Goal: Information Seeking & Learning: Learn about a topic

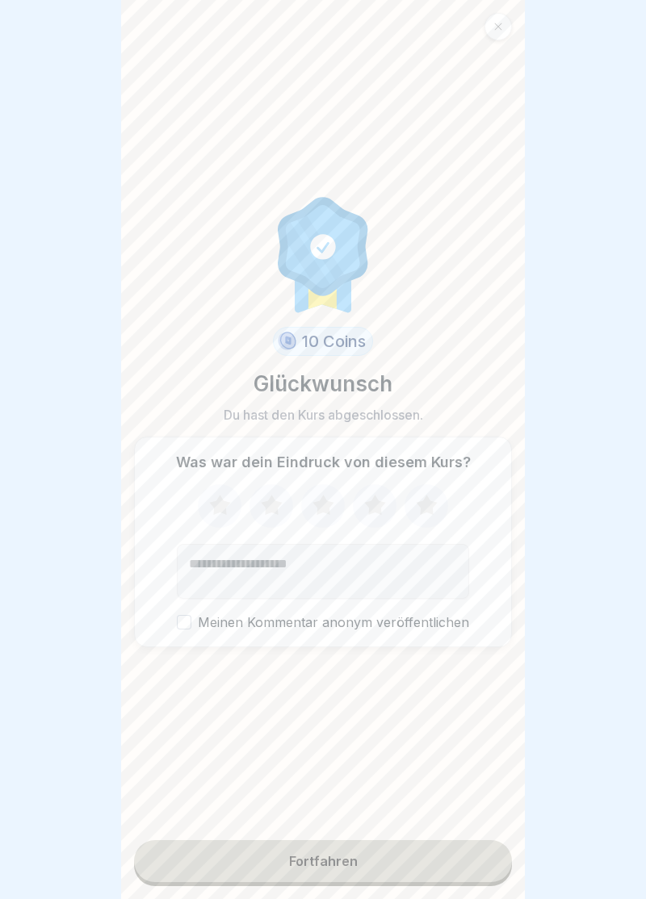
scroll to position [767, 0]
click at [436, 507] on icon at bounding box center [426, 506] width 43 height 42
click at [334, 867] on div "Fortfahren" at bounding box center [323, 861] width 69 height 15
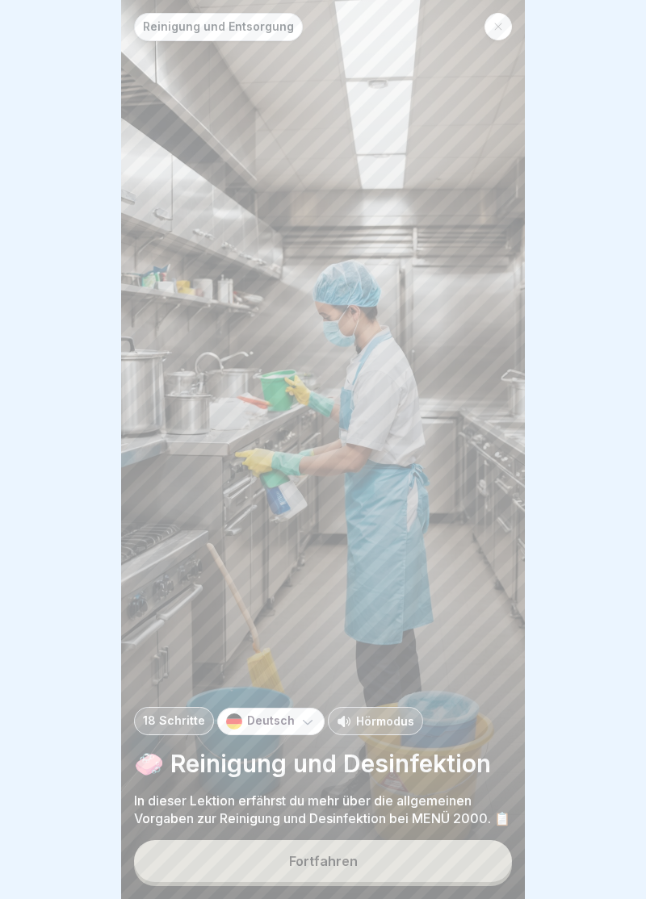
click at [341, 863] on div "Fortfahren" at bounding box center [323, 861] width 69 height 15
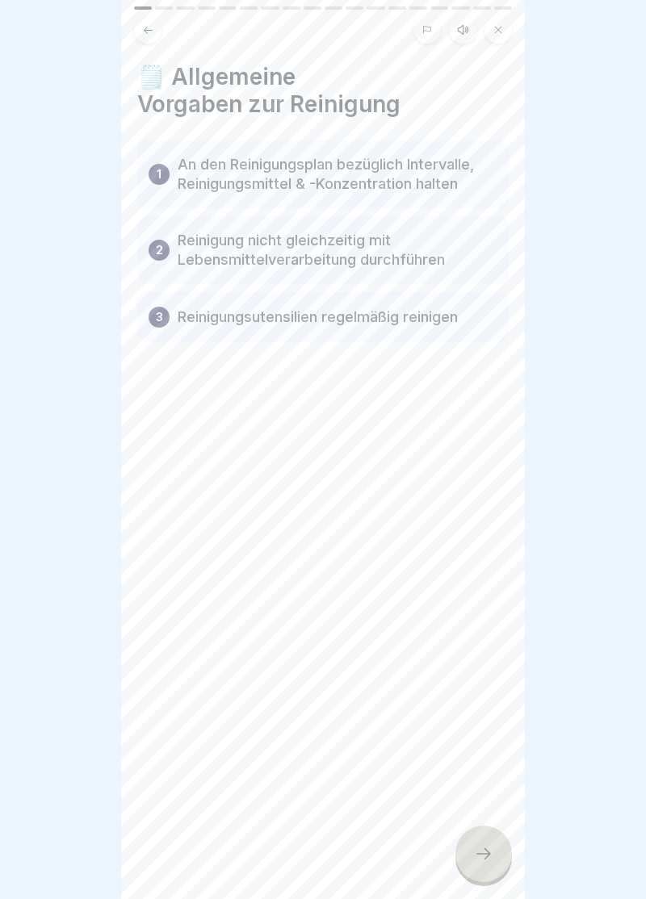
click at [492, 862] on icon at bounding box center [483, 853] width 19 height 19
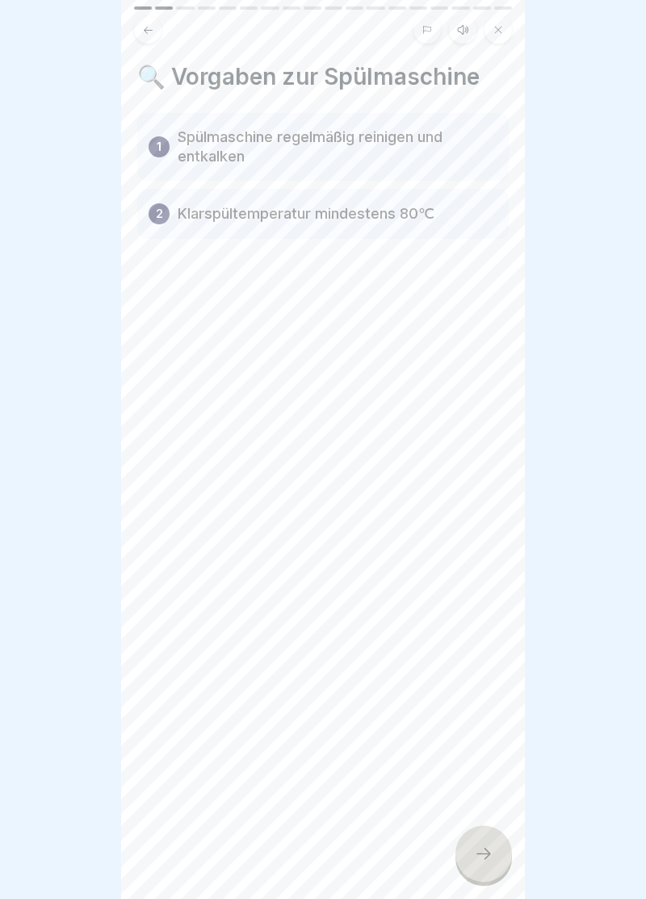
click at [494, 855] on div at bounding box center [483, 854] width 57 height 57
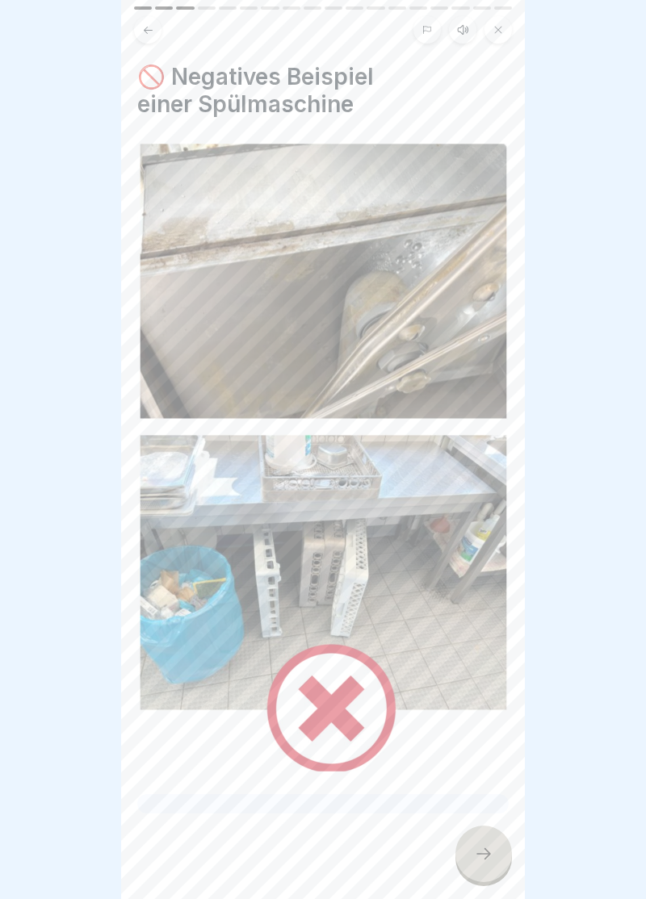
click at [496, 864] on div at bounding box center [483, 854] width 57 height 57
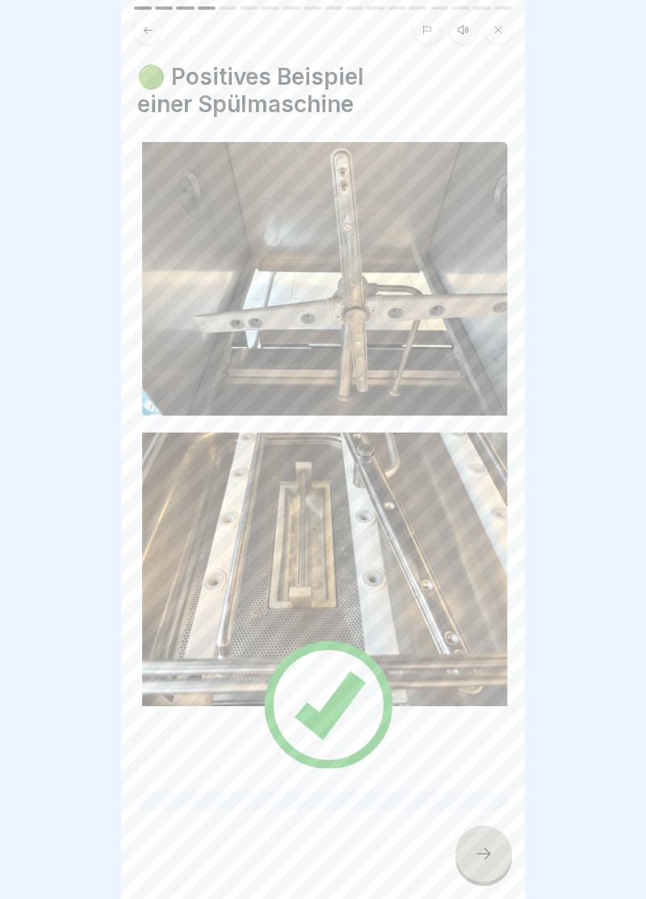
click at [496, 866] on div at bounding box center [483, 854] width 57 height 57
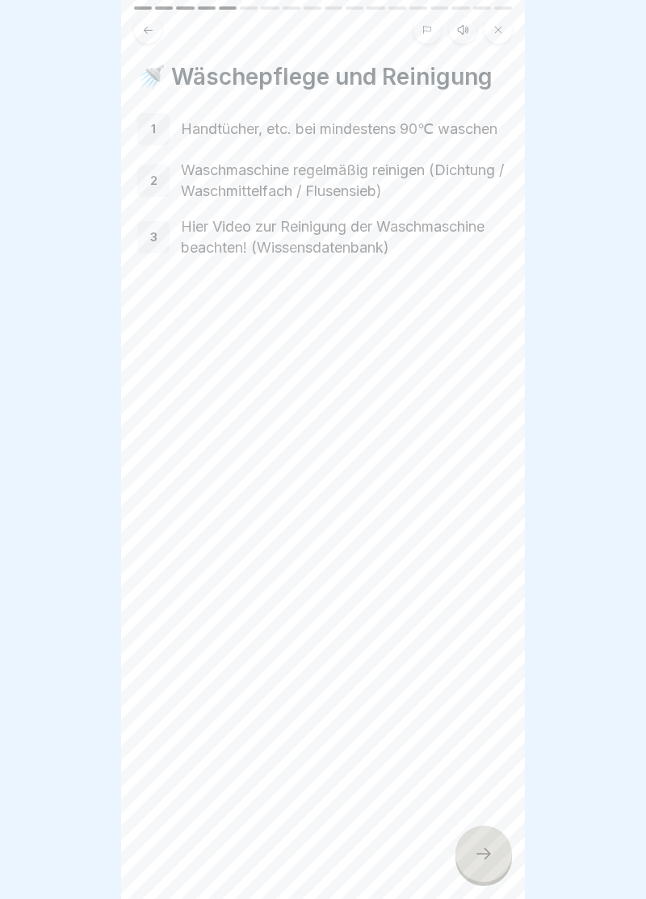
click at [491, 861] on icon at bounding box center [483, 853] width 19 height 19
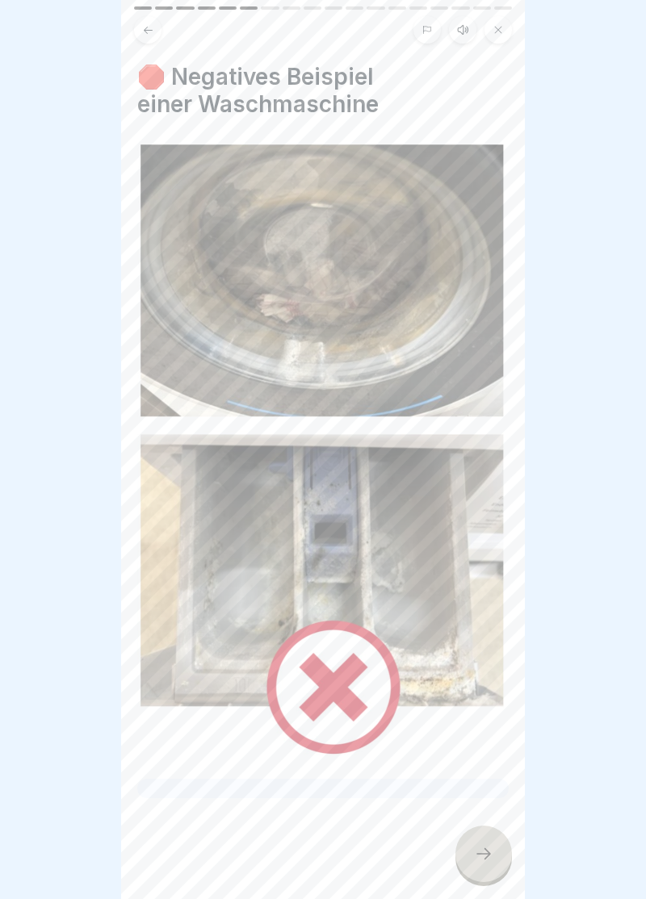
click at [501, 860] on div at bounding box center [483, 854] width 57 height 57
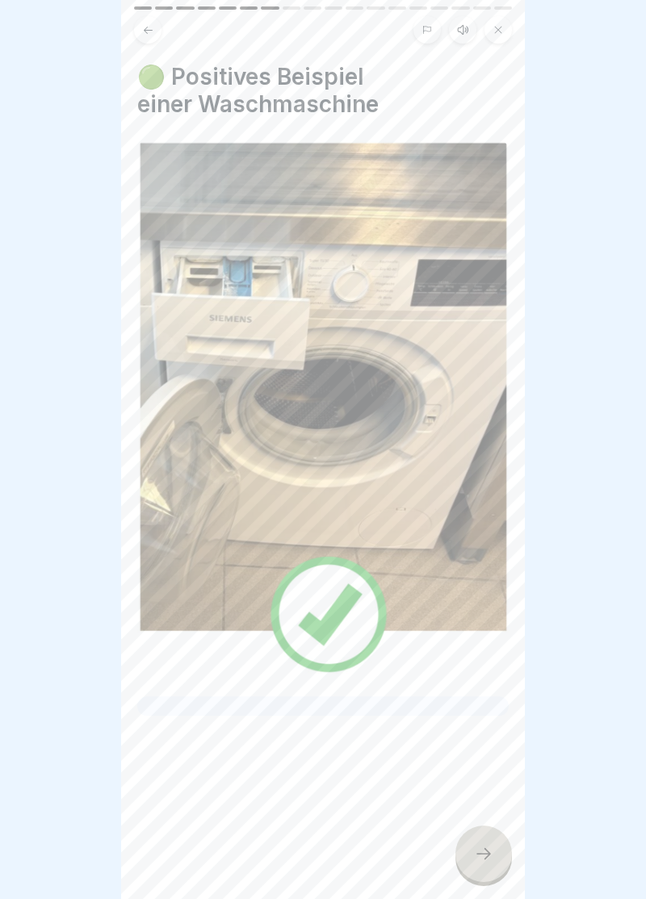
click at [498, 857] on div at bounding box center [483, 854] width 57 height 57
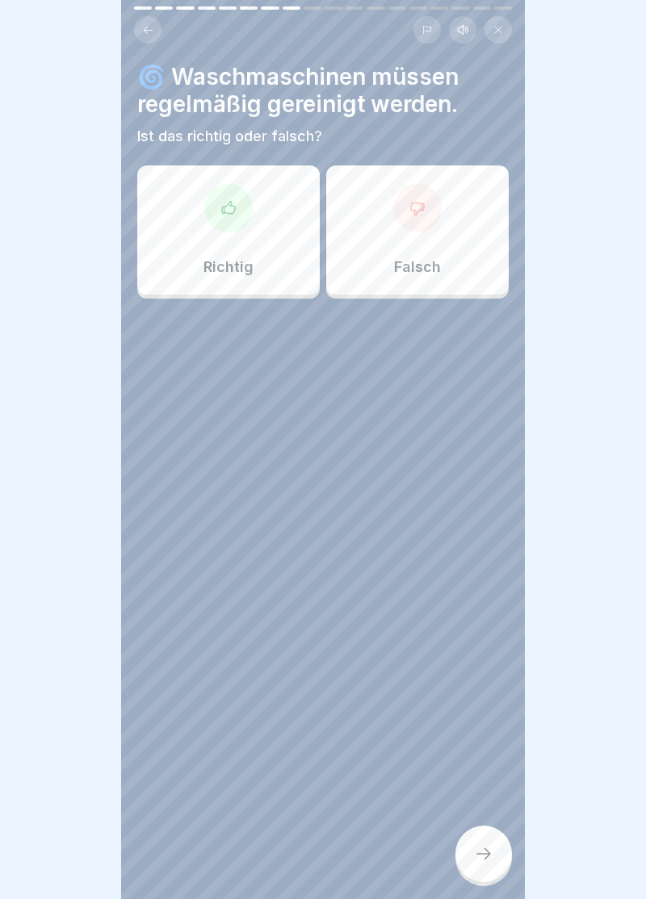
click at [232, 219] on div at bounding box center [228, 208] width 48 height 48
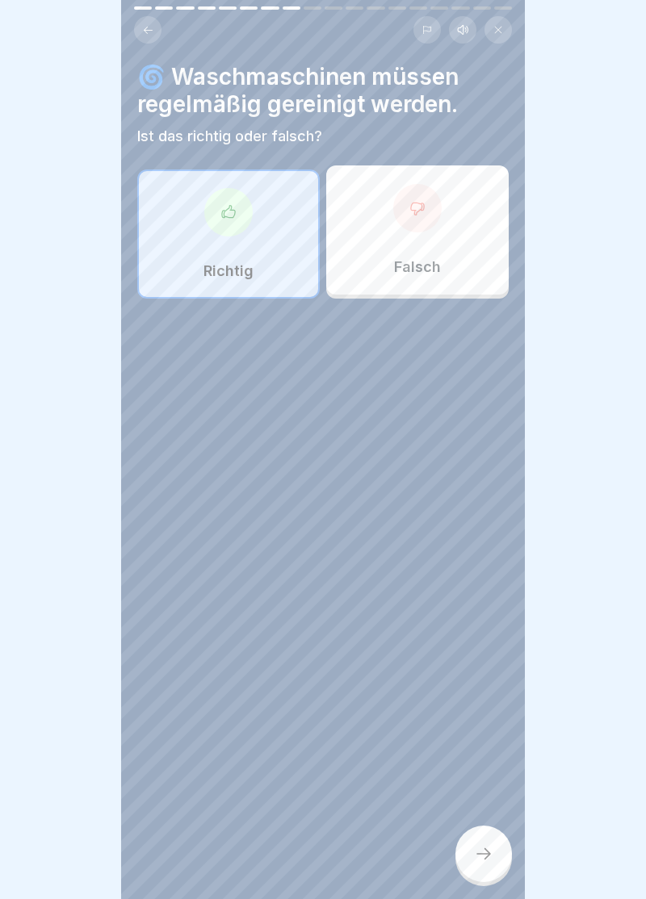
click at [497, 861] on div at bounding box center [483, 854] width 57 height 57
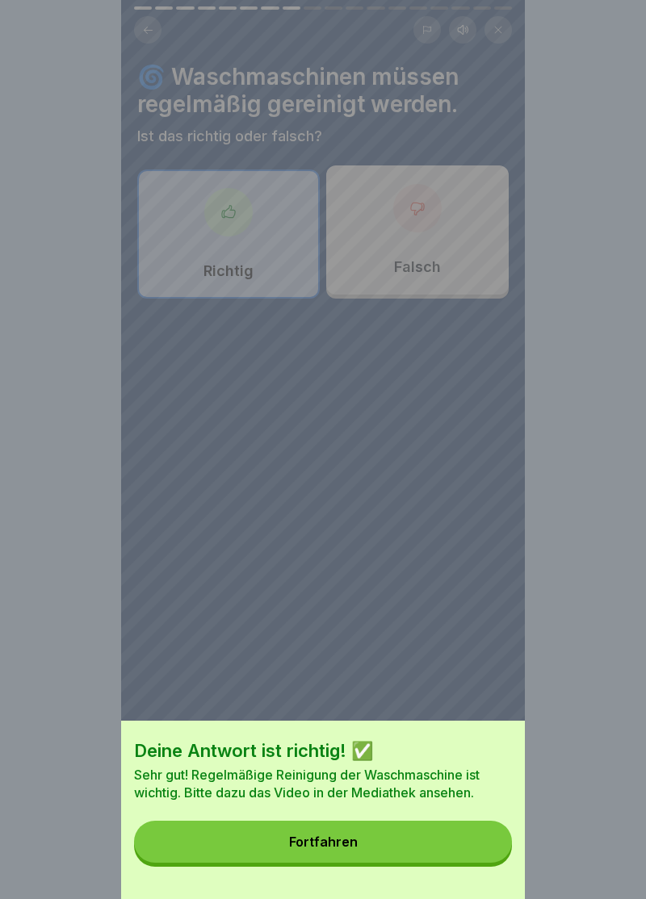
click at [333, 858] on button "Fortfahren" at bounding box center [323, 842] width 378 height 42
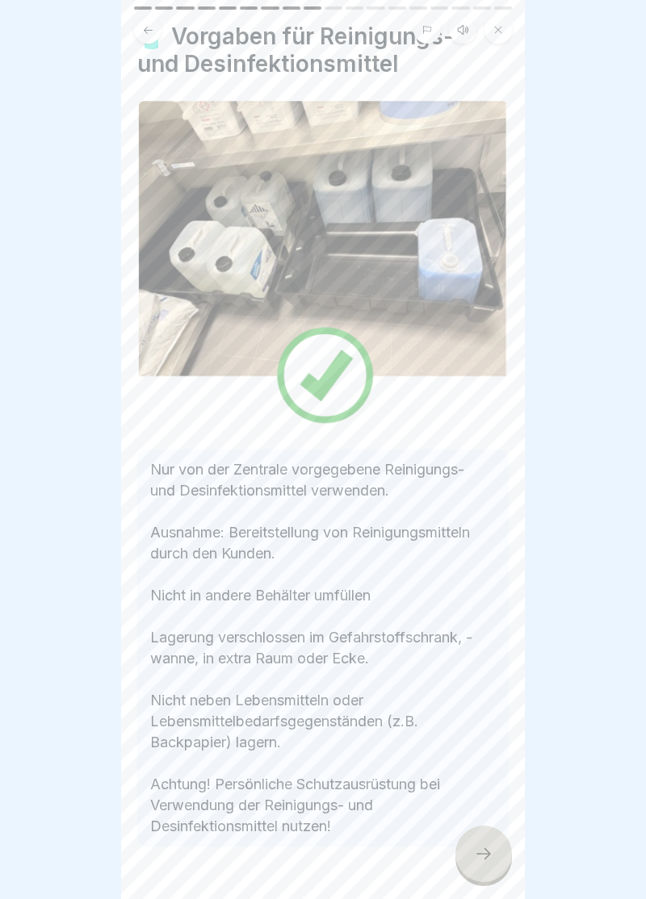
scroll to position [84, 0]
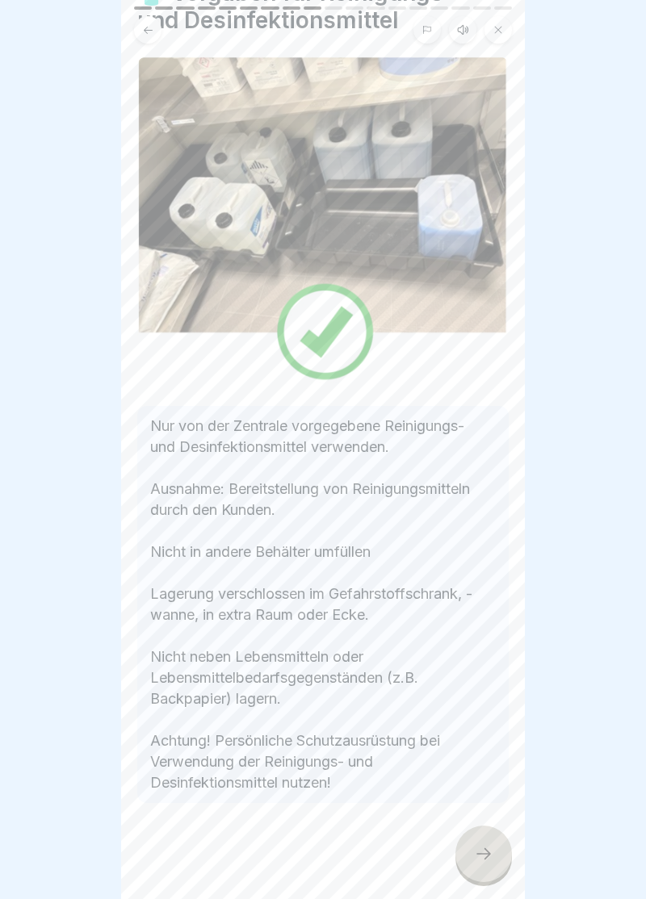
click at [502, 862] on div at bounding box center [483, 854] width 57 height 57
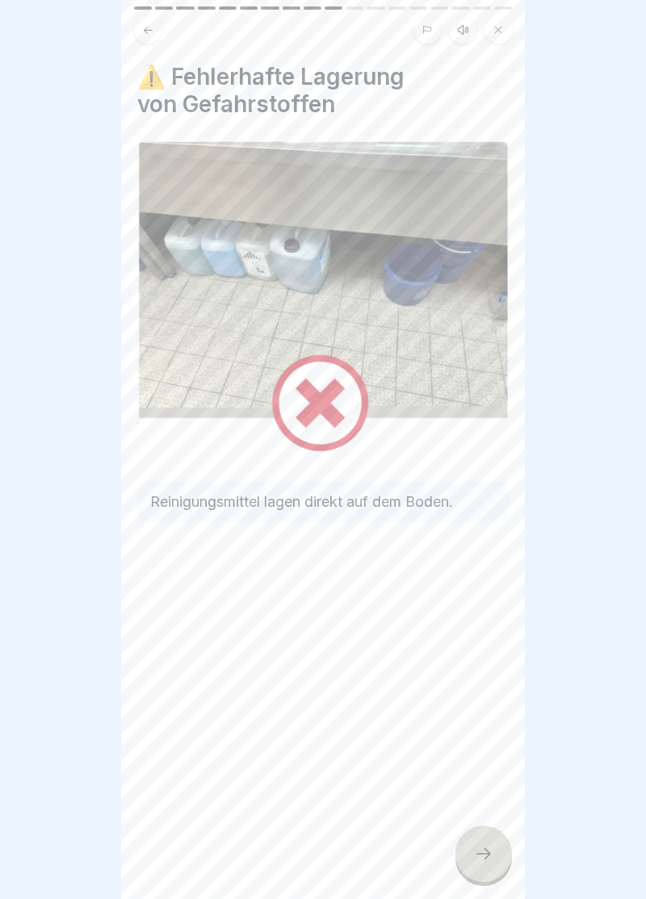
click at [499, 857] on div at bounding box center [483, 854] width 57 height 57
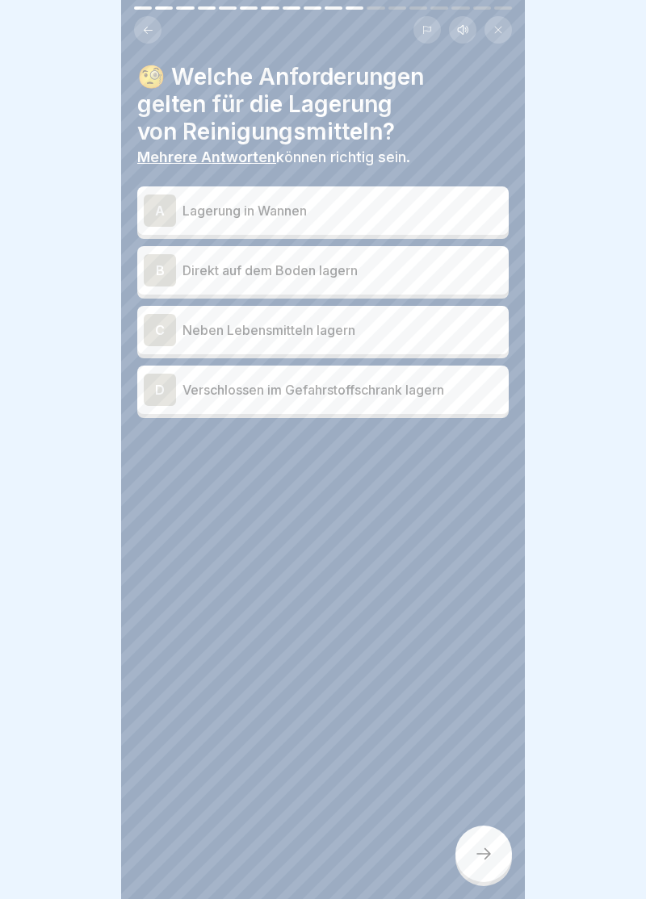
click at [174, 404] on div "D" at bounding box center [160, 390] width 32 height 32
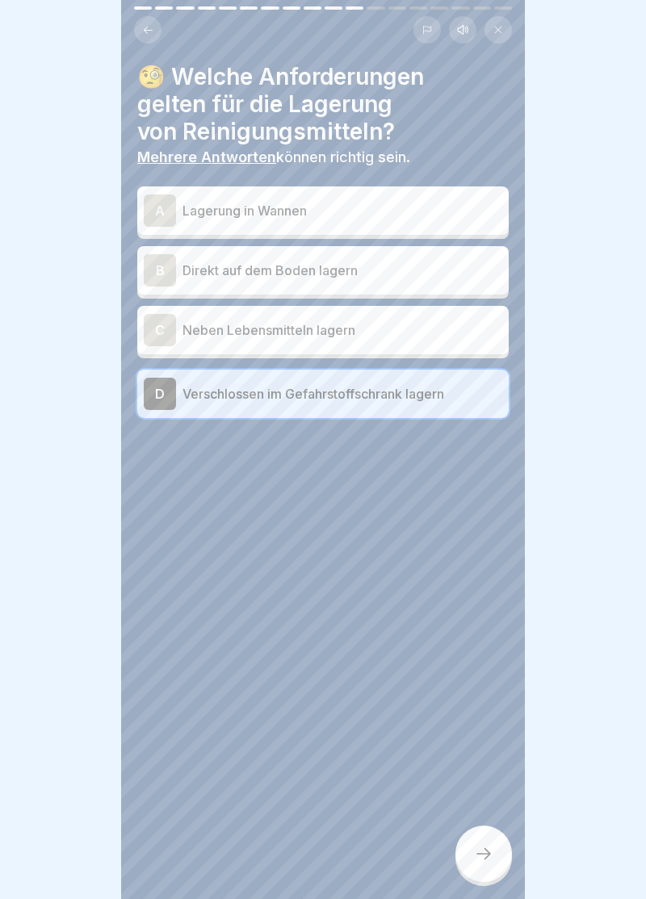
click at [170, 212] on div "A" at bounding box center [160, 211] width 32 height 32
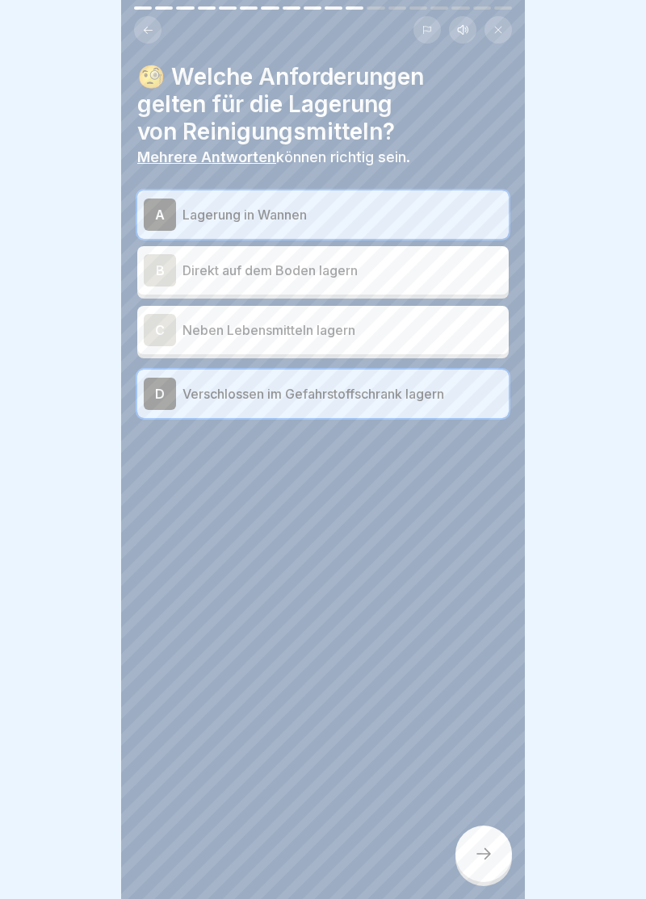
click at [489, 857] on icon at bounding box center [483, 853] width 19 height 19
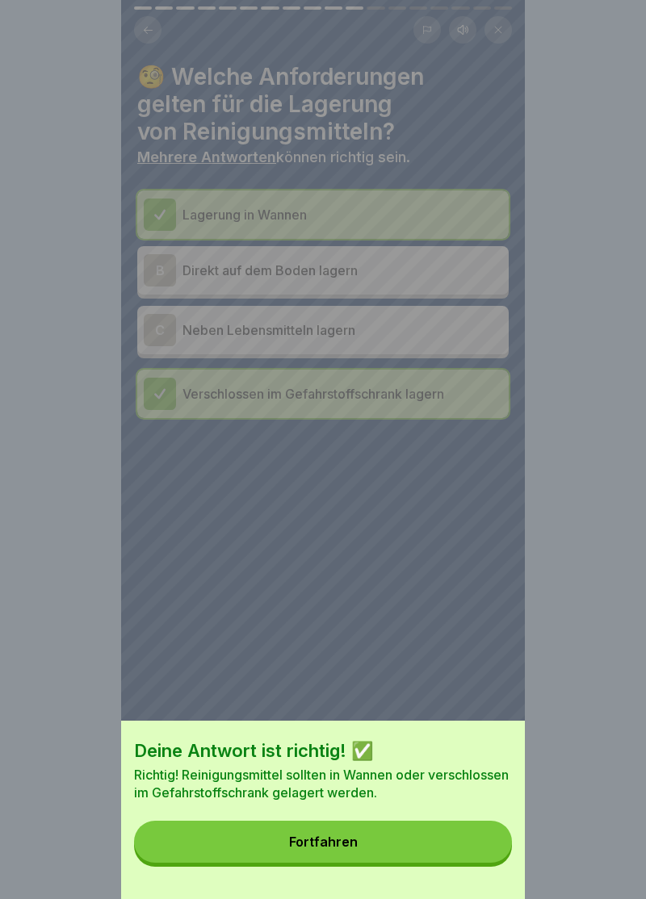
click at [333, 861] on button "Fortfahren" at bounding box center [323, 842] width 378 height 42
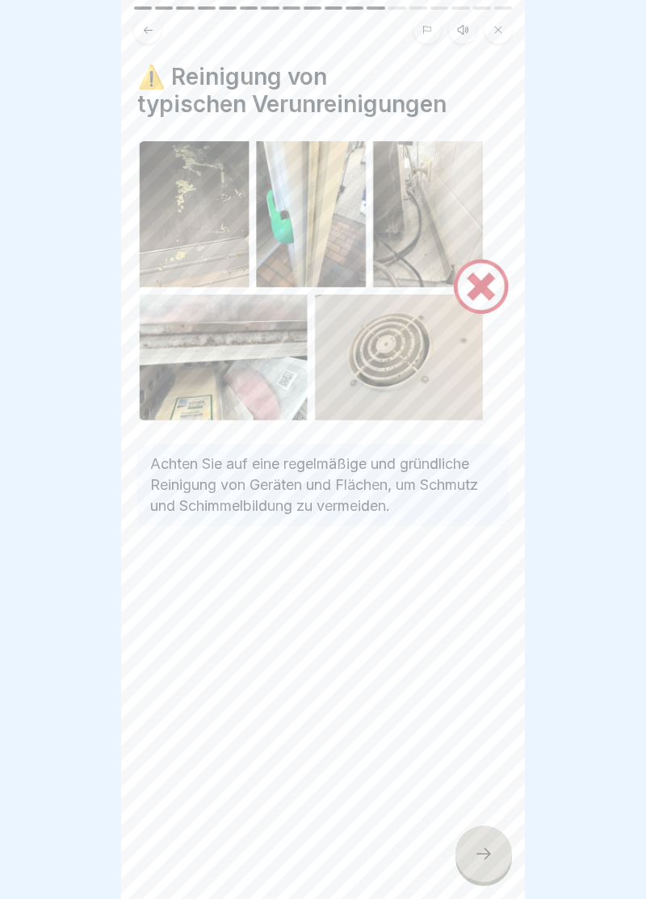
click at [496, 862] on div at bounding box center [483, 854] width 57 height 57
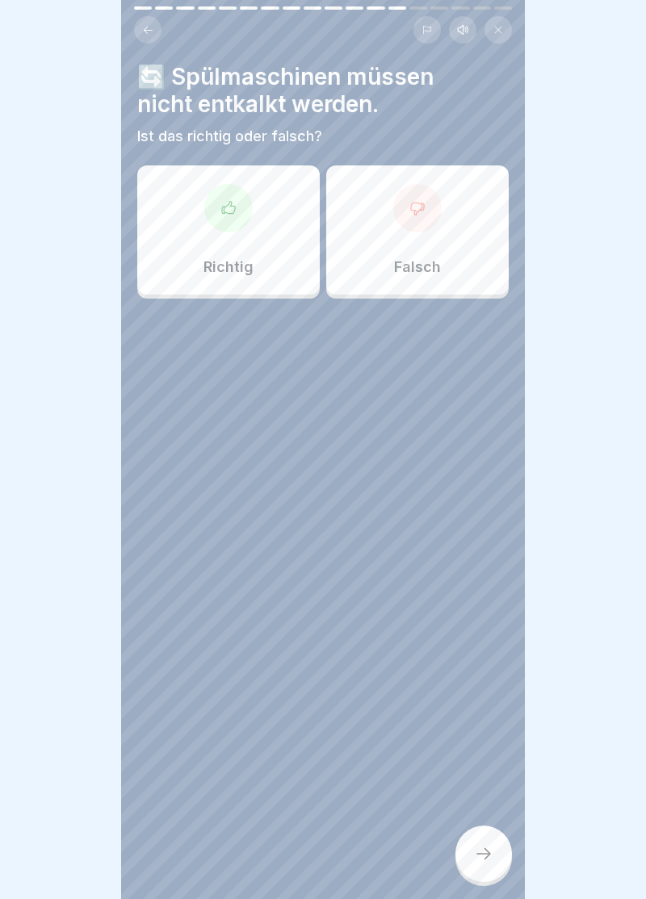
click at [438, 214] on div at bounding box center [417, 208] width 48 height 48
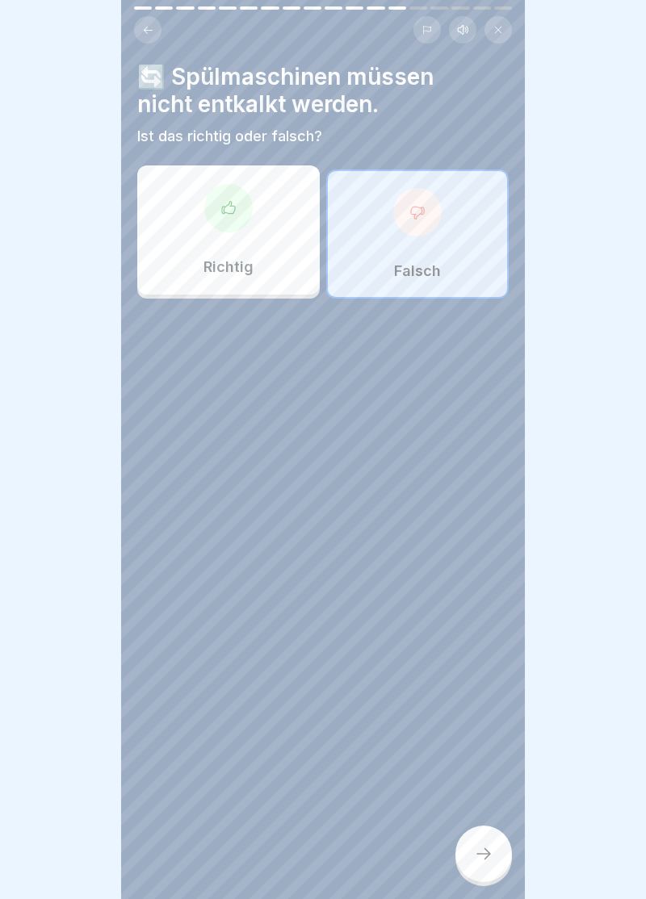
click at [493, 859] on div at bounding box center [483, 854] width 57 height 57
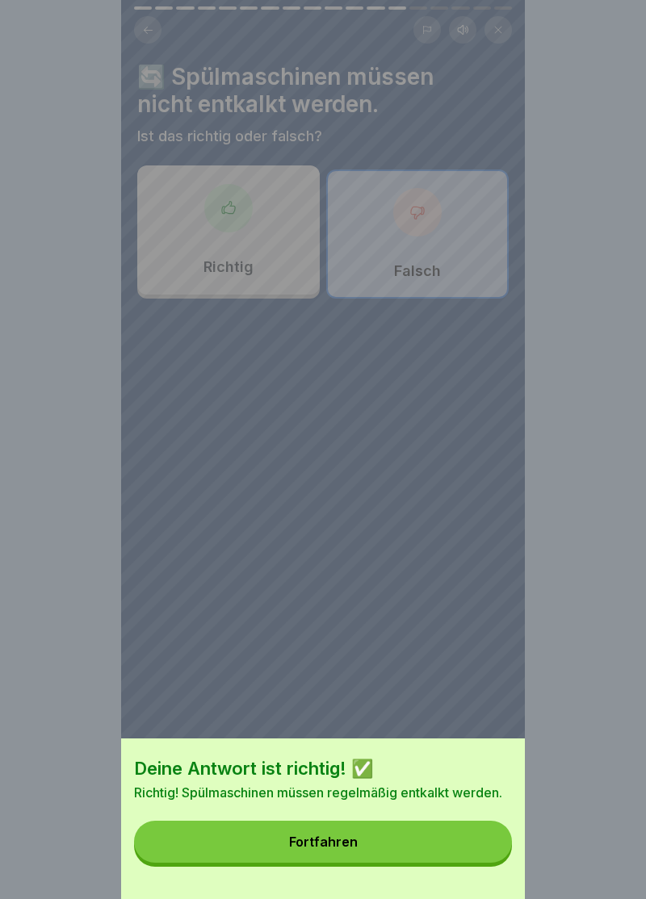
click at [335, 851] on button "Fortfahren" at bounding box center [323, 842] width 378 height 42
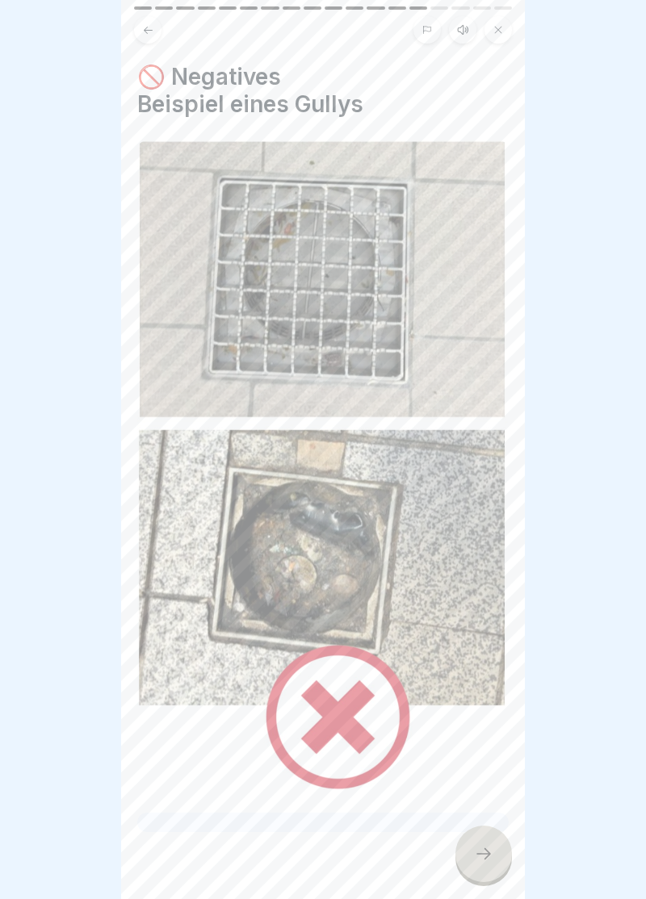
click at [490, 870] on div at bounding box center [483, 854] width 57 height 57
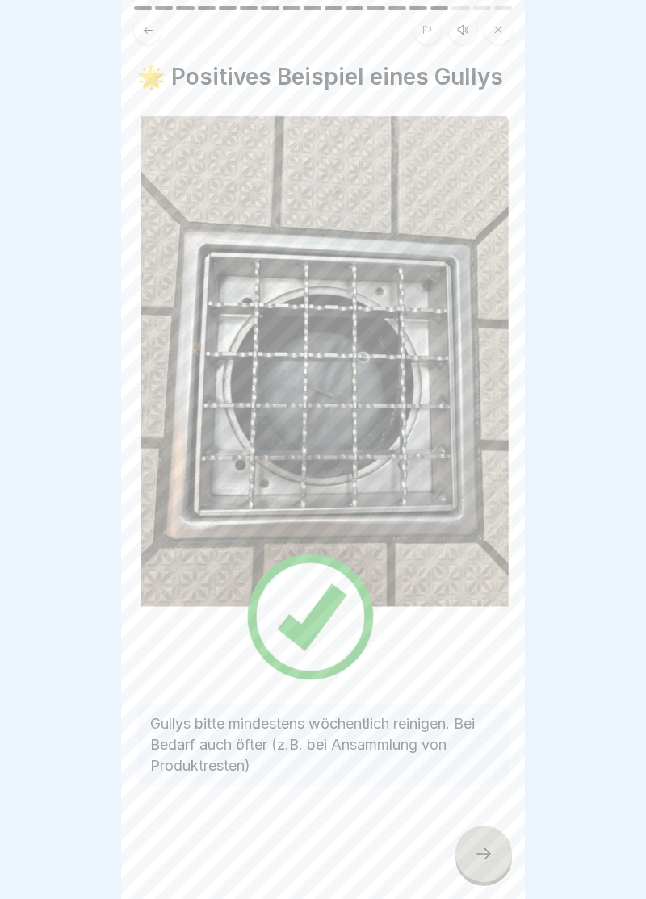
click at [500, 864] on div at bounding box center [483, 854] width 57 height 57
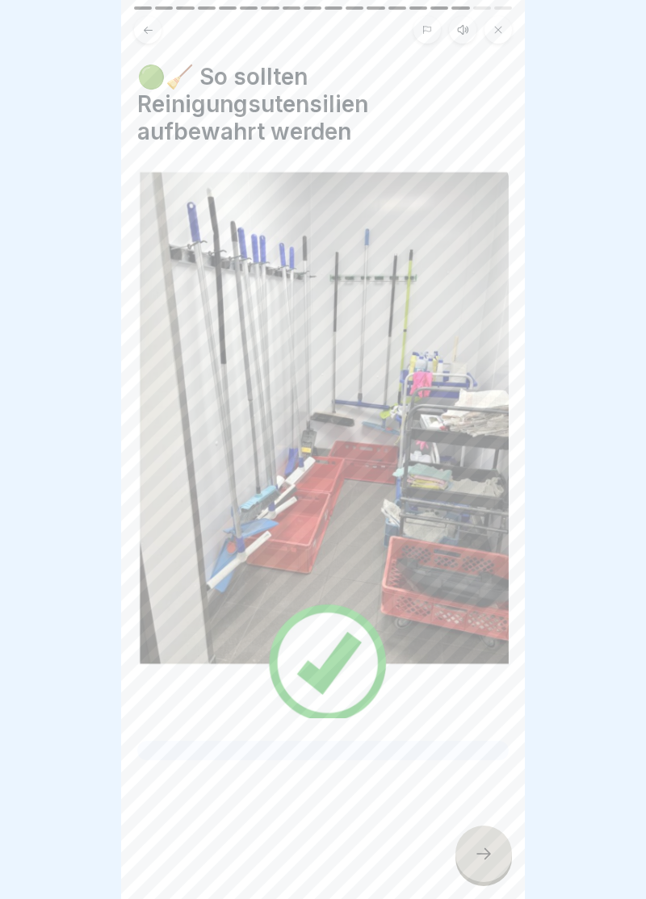
click at [496, 865] on div at bounding box center [483, 854] width 57 height 57
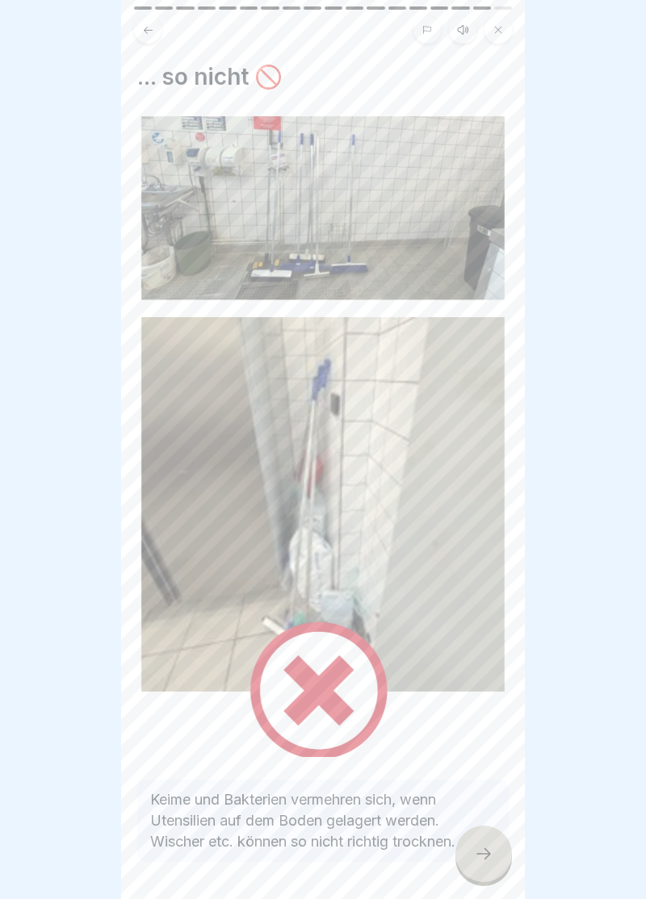
click at [491, 865] on div at bounding box center [483, 854] width 57 height 57
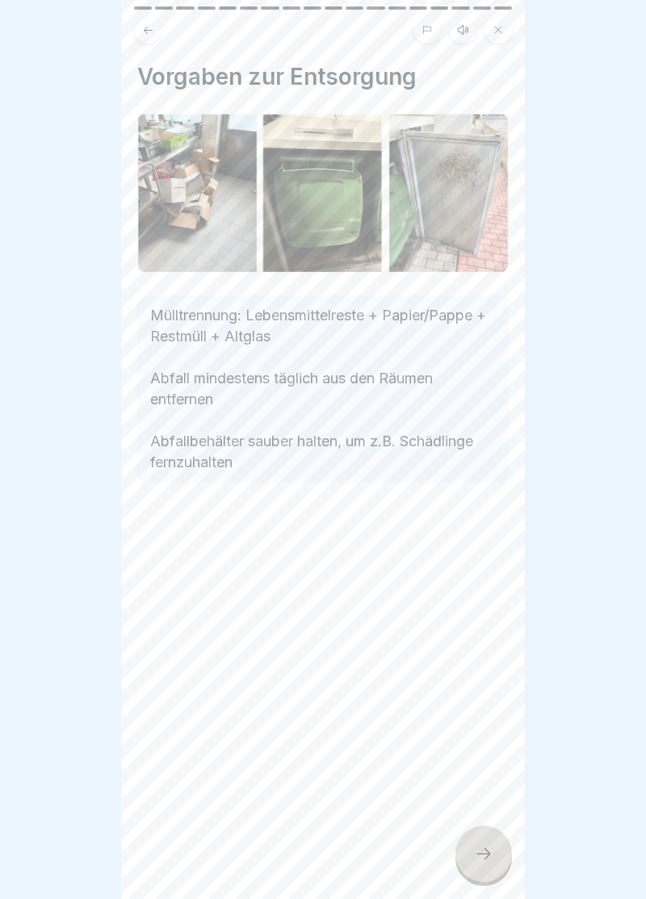
click at [492, 862] on icon at bounding box center [483, 853] width 19 height 19
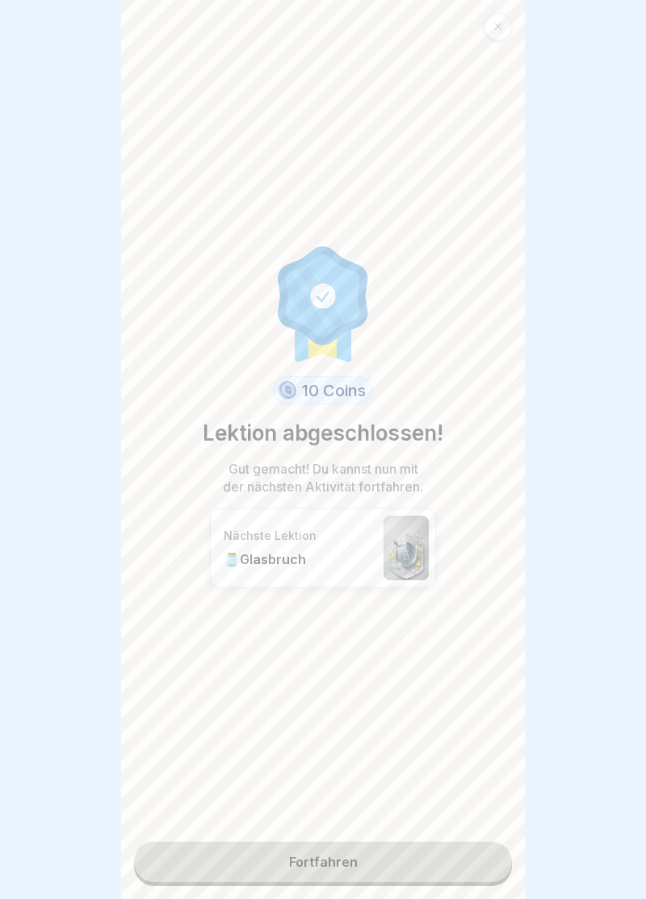
click at [336, 865] on link "Fortfahren" at bounding box center [323, 862] width 378 height 40
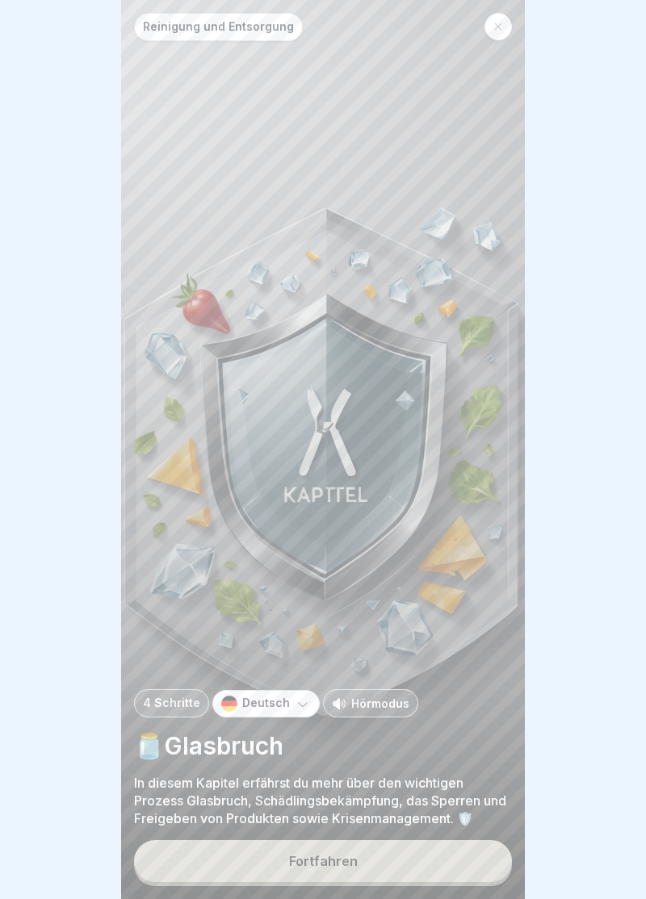
click at [335, 880] on button "Fortfahren" at bounding box center [323, 861] width 378 height 42
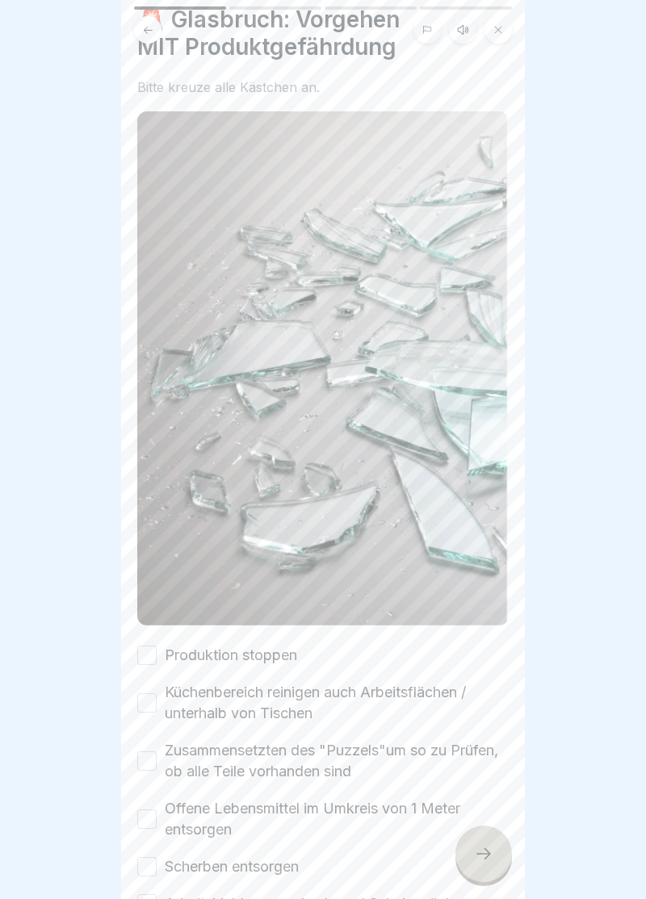
scroll to position [207, 0]
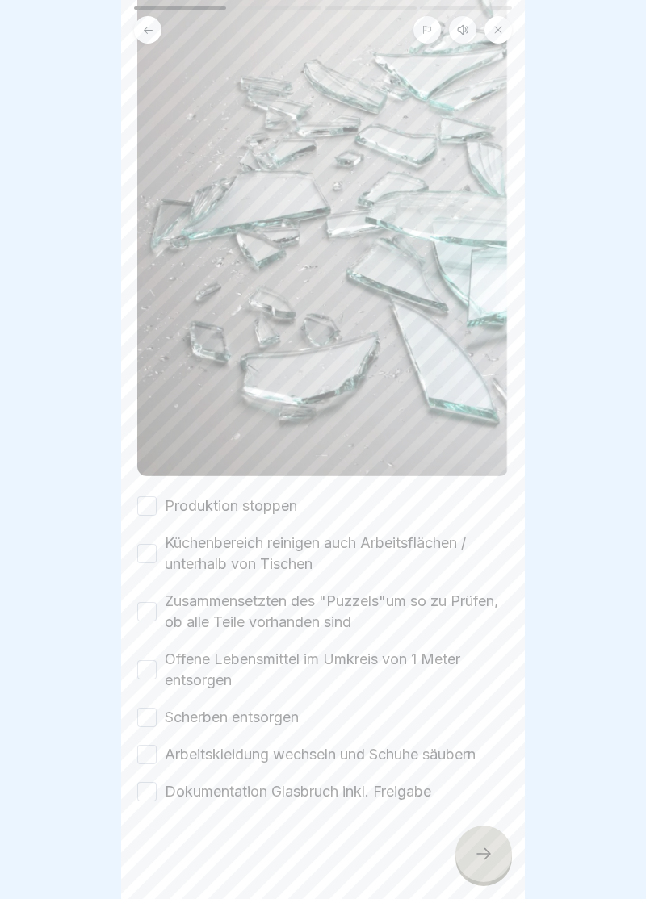
click at [155, 502] on button "Produktion stoppen" at bounding box center [146, 505] width 19 height 19
click at [147, 557] on button "Küchenbereich reinigen auch Arbeitsflächen / unterhalb von Tischen" at bounding box center [146, 553] width 19 height 19
click at [152, 618] on button "Zusammensetzten des "Puzzels"um so zu Prüfen, ob alle Teile vorhanden sind" at bounding box center [146, 611] width 19 height 19
click at [168, 676] on label "Offene Lebensmittel im Umkreis von 1 Meter entsorgen" at bounding box center [337, 670] width 344 height 42
click at [157, 676] on button "Offene Lebensmittel im Umkreis von 1 Meter entsorgen" at bounding box center [146, 669] width 19 height 19
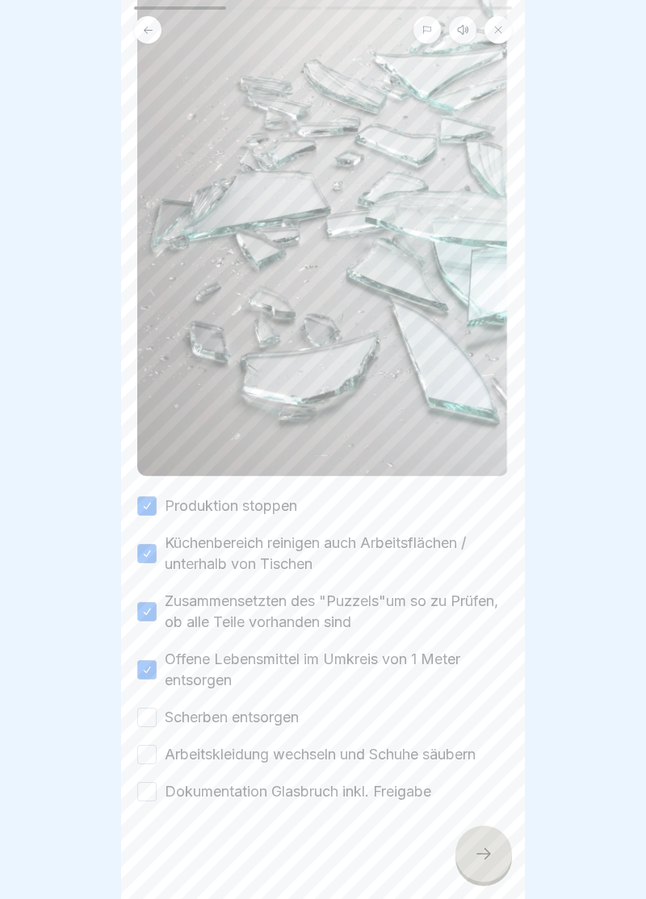
click at [153, 714] on button "Scherben entsorgen" at bounding box center [146, 717] width 19 height 19
click at [168, 757] on label "Arbeitskleidung wechseln und Schuhe säubern" at bounding box center [320, 754] width 311 height 21
click at [157, 757] on button "Arbeitskleidung wechseln und Schuhe säubern" at bounding box center [146, 754] width 19 height 19
click at [168, 796] on label "Dokumentation Glasbruch inkl. Freigabe" at bounding box center [298, 791] width 266 height 21
click at [157, 796] on button "Dokumentation Glasbruch inkl. Freigabe" at bounding box center [146, 791] width 19 height 19
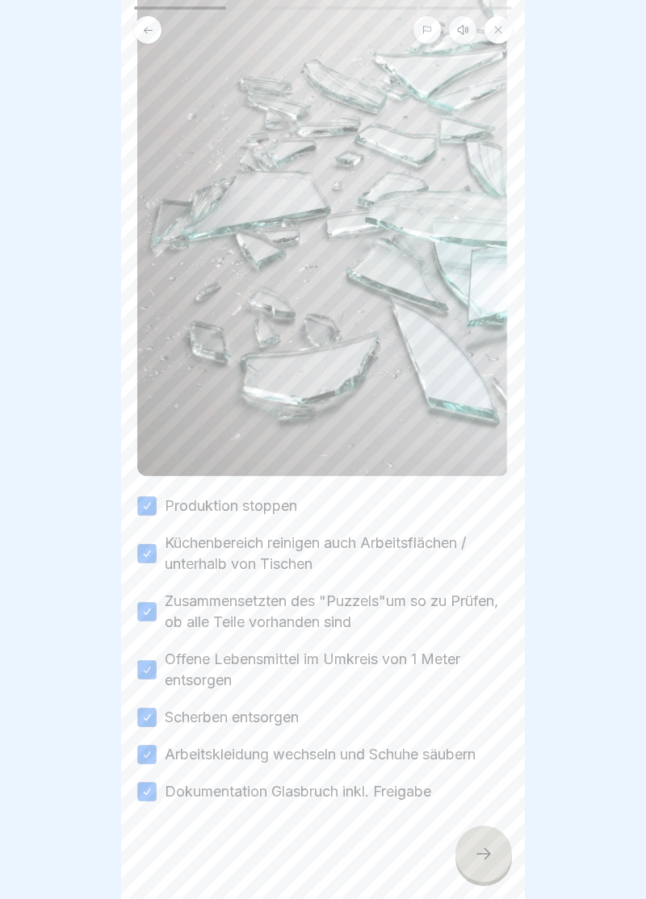
click at [492, 874] on div at bounding box center [483, 854] width 57 height 57
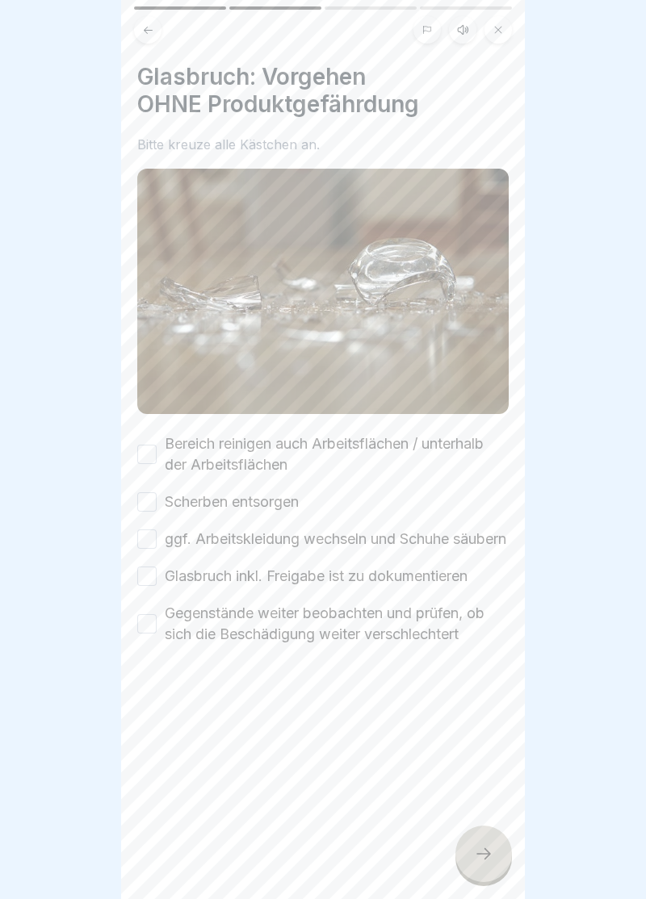
click at [153, 460] on button "Bereich reinigen auch Arbeitsflächen / unterhalb der Arbeitsflächen" at bounding box center [146, 454] width 19 height 19
click at [154, 509] on button "Scherben entsorgen" at bounding box center [146, 501] width 19 height 19
click at [150, 549] on button "ggf. Arbeitskleidung wechseln und Schuhe säubern" at bounding box center [146, 539] width 19 height 19
click at [152, 586] on button "Glasbruch inkl. Freigabe ist zu dokumentieren" at bounding box center [146, 576] width 19 height 19
click at [148, 634] on button "Gegenstände weiter beobachten und prüfen, ob sich die Beschädigung weiter versc…" at bounding box center [146, 623] width 19 height 19
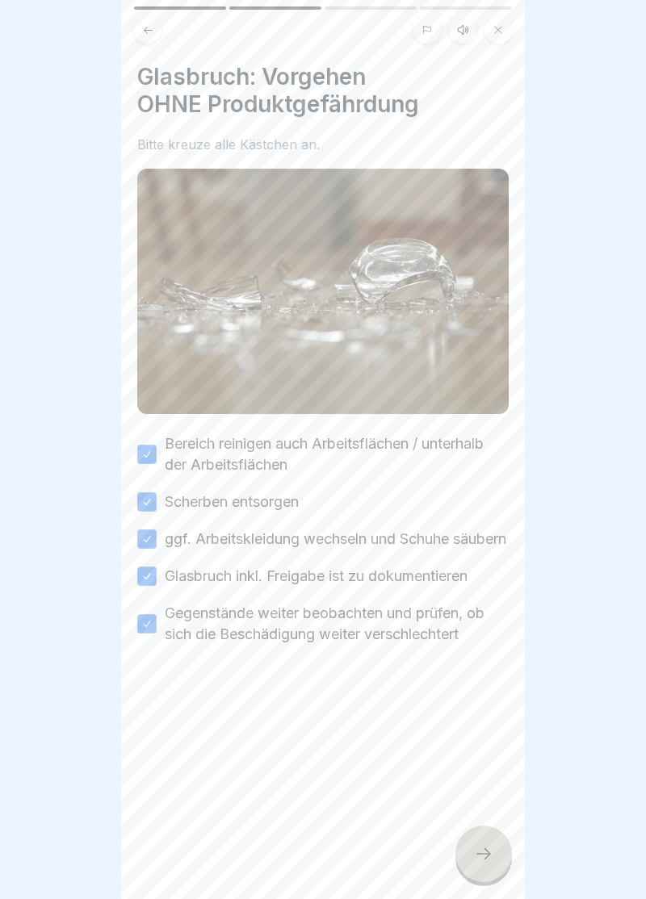
click at [492, 864] on div at bounding box center [483, 854] width 57 height 57
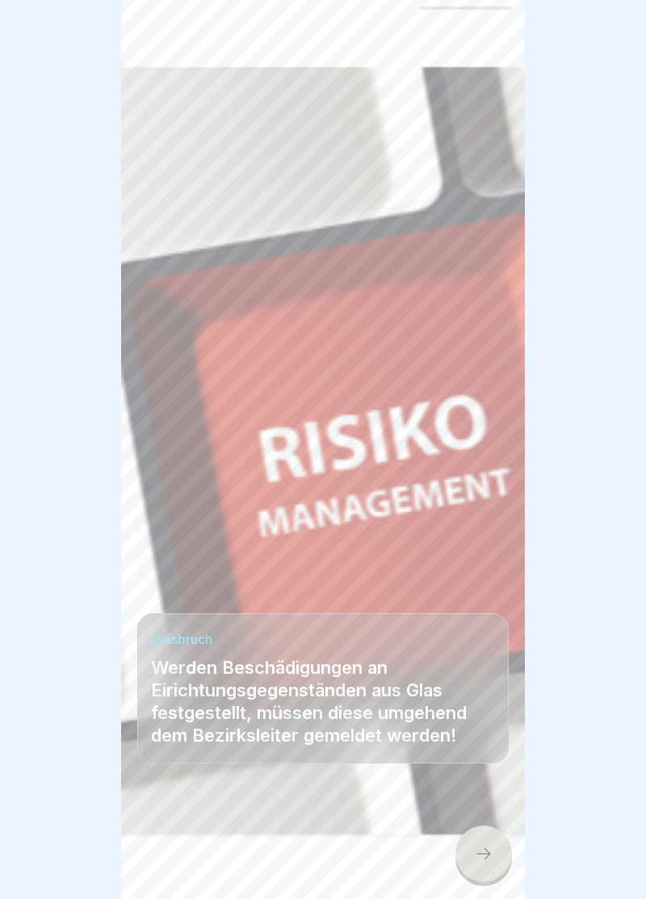
click at [483, 869] on div at bounding box center [483, 854] width 57 height 57
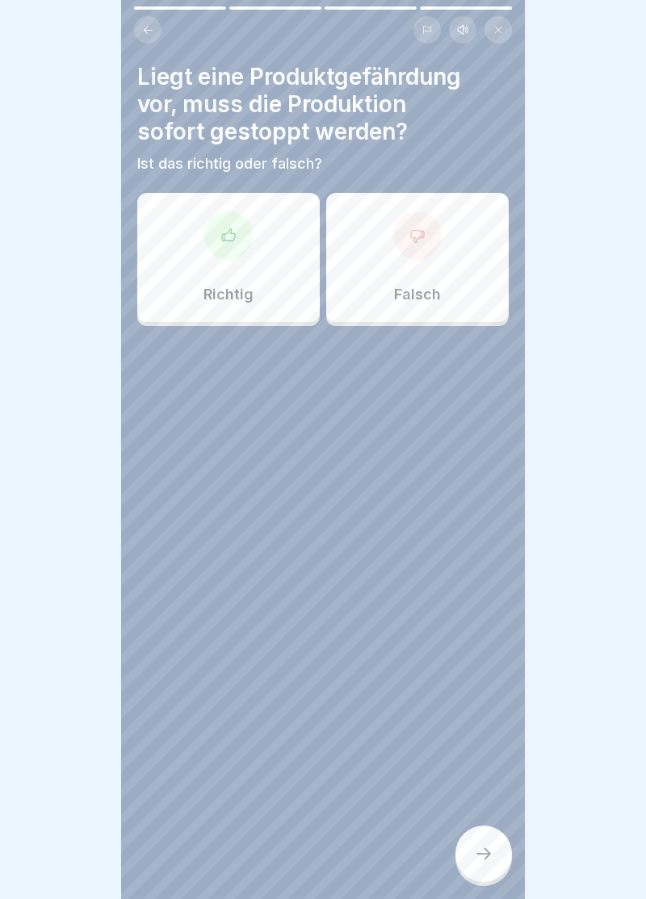
click at [232, 241] on icon at bounding box center [228, 236] width 16 height 16
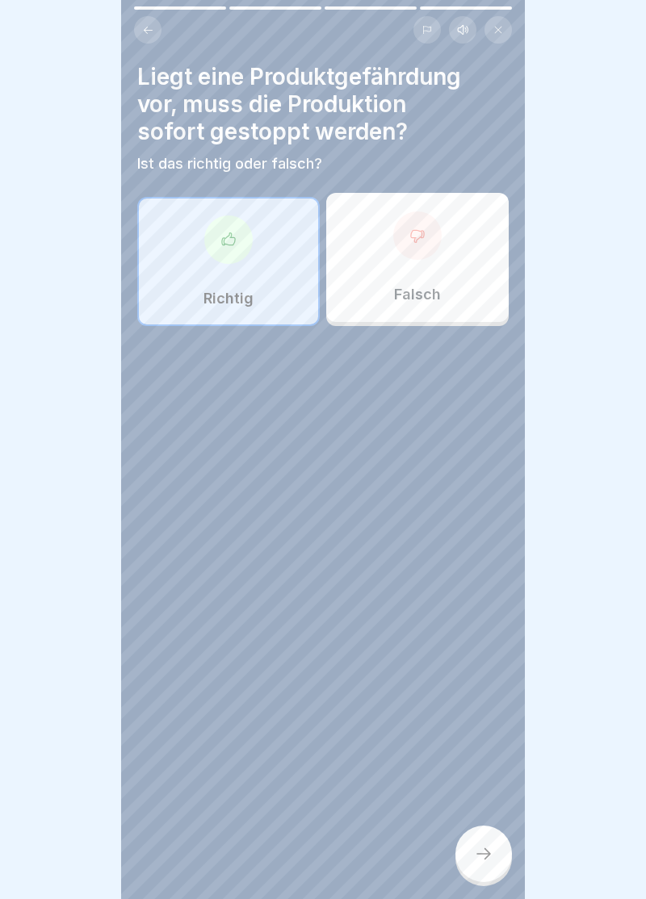
click at [491, 865] on div at bounding box center [483, 854] width 57 height 57
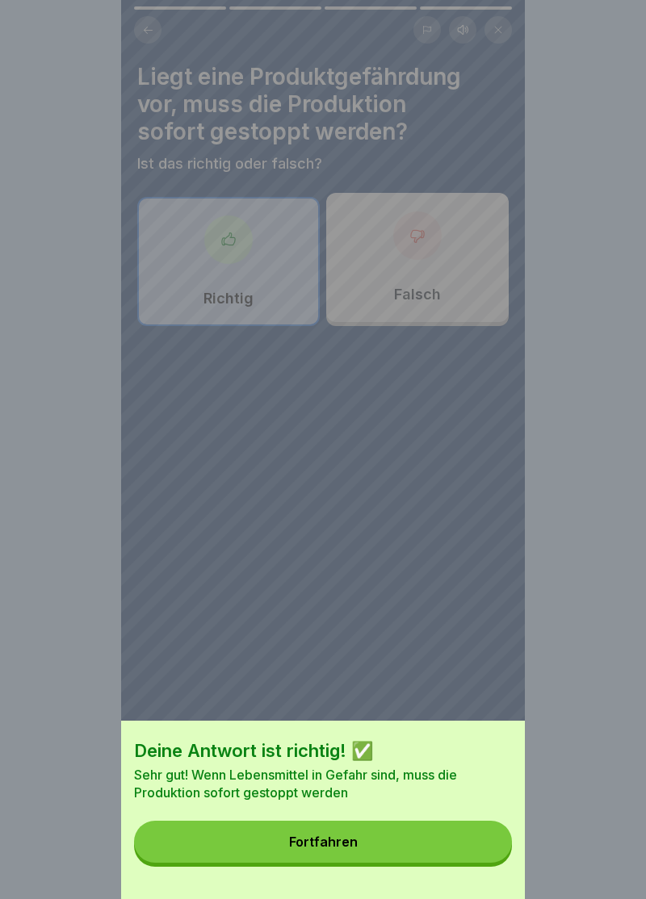
click at [352, 852] on button "Fortfahren" at bounding box center [323, 842] width 378 height 42
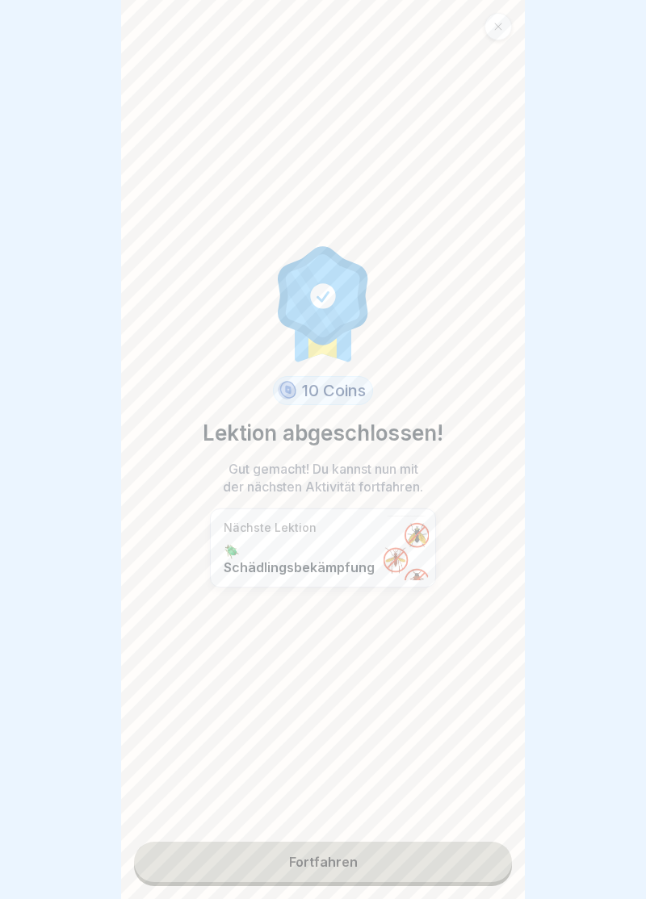
click at [329, 867] on link "Fortfahren" at bounding box center [323, 862] width 378 height 40
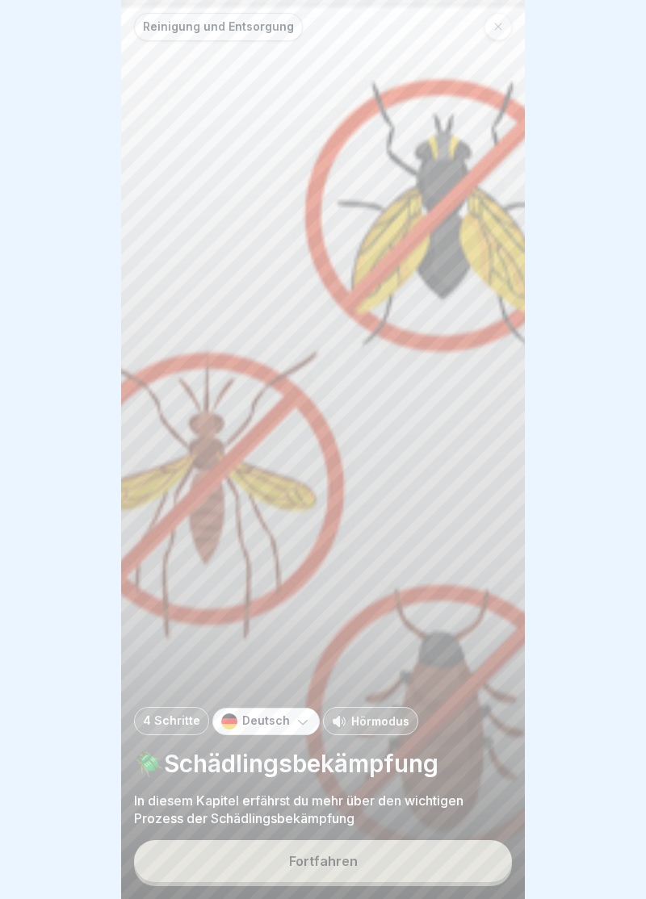
click at [334, 865] on div "Fortfahren" at bounding box center [323, 861] width 69 height 15
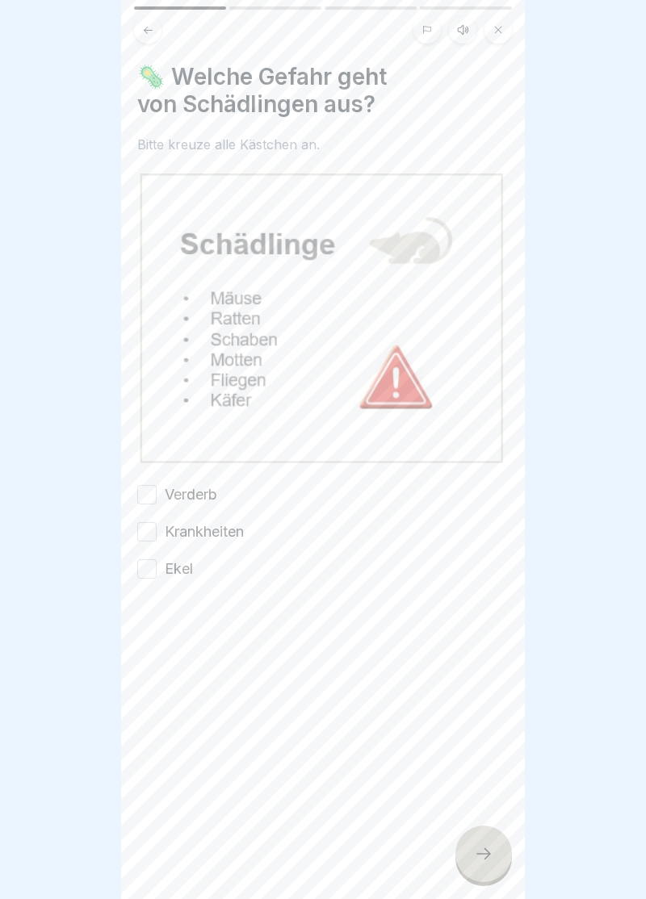
click at [150, 488] on button "Verderb" at bounding box center [146, 494] width 19 height 19
click at [153, 524] on button "Krankheiten" at bounding box center [146, 531] width 19 height 19
click at [153, 572] on button "Ekel" at bounding box center [146, 568] width 19 height 19
click at [496, 864] on div at bounding box center [483, 854] width 57 height 57
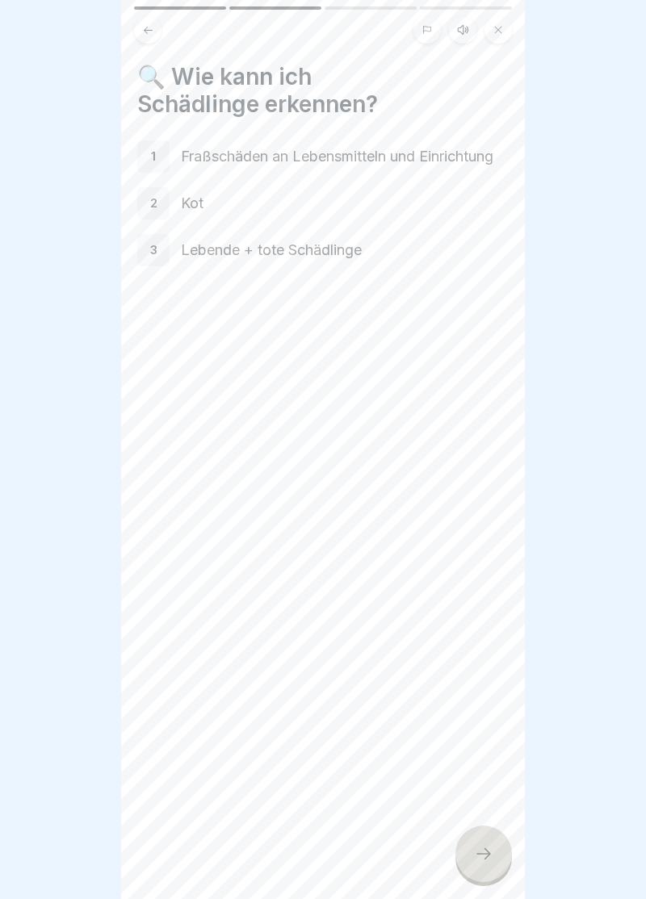
click at [488, 870] on div at bounding box center [483, 854] width 57 height 57
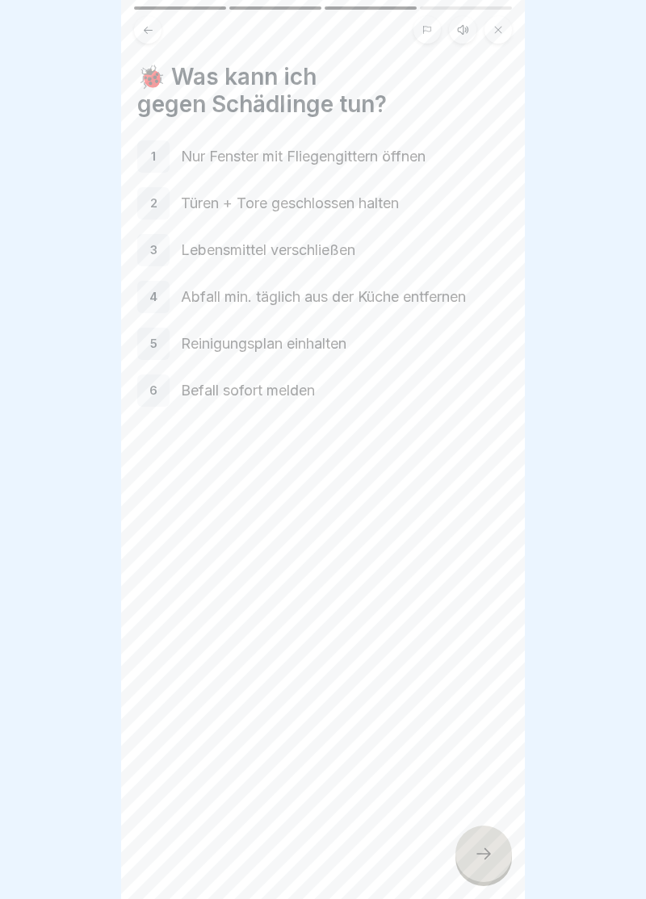
click at [489, 859] on icon at bounding box center [483, 853] width 19 height 19
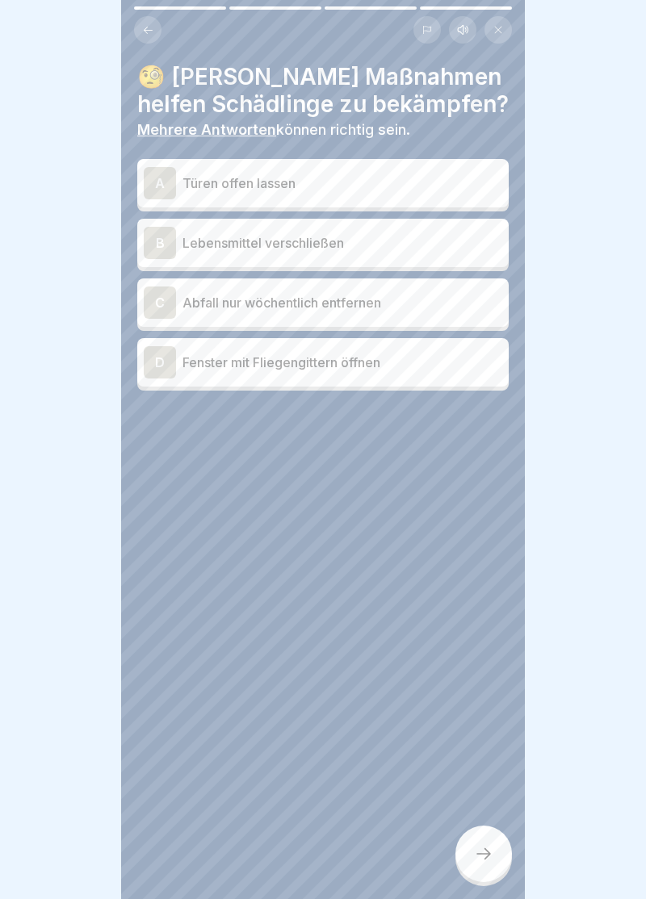
click at [164, 242] on div "B" at bounding box center [160, 243] width 32 height 32
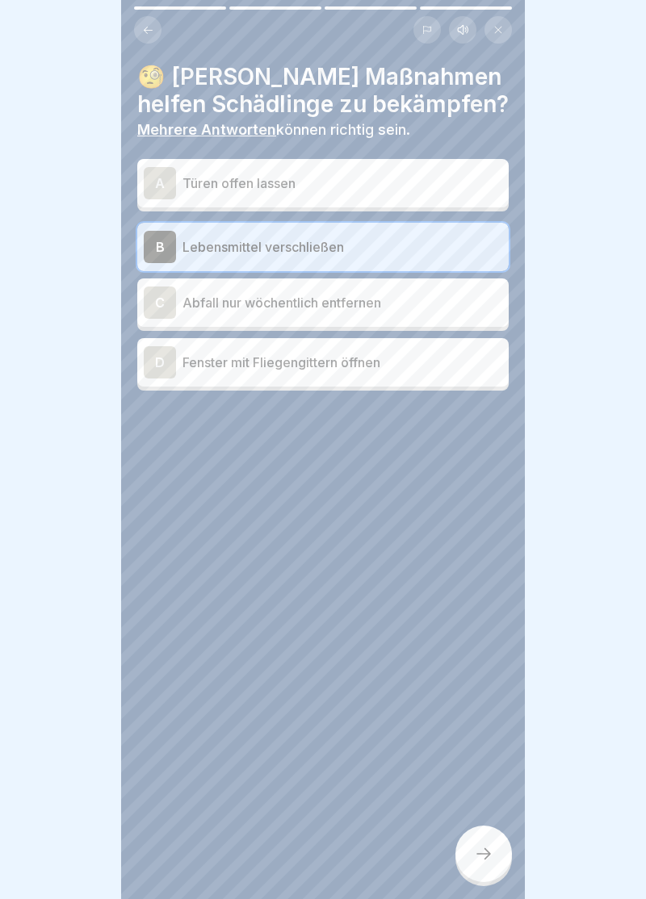
click at [164, 366] on div "D" at bounding box center [160, 362] width 32 height 32
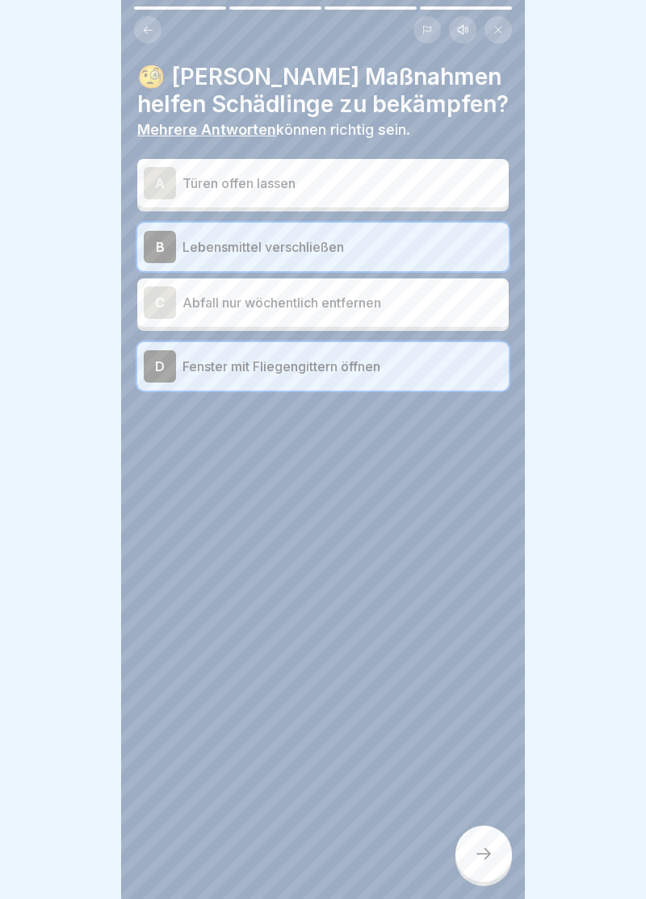
click at [496, 854] on div at bounding box center [483, 854] width 57 height 57
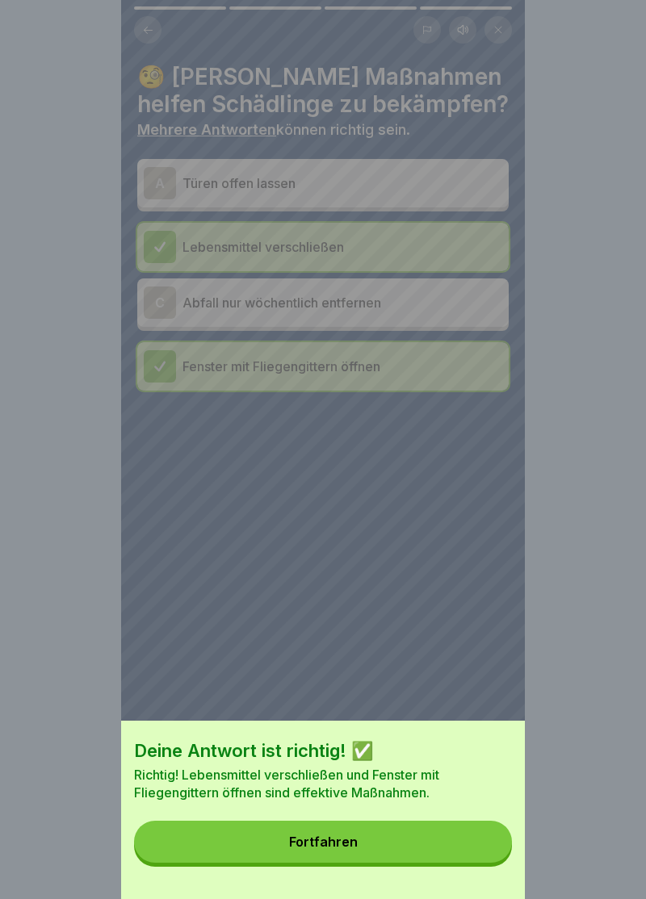
click at [325, 846] on div "Fortfahren" at bounding box center [323, 842] width 69 height 15
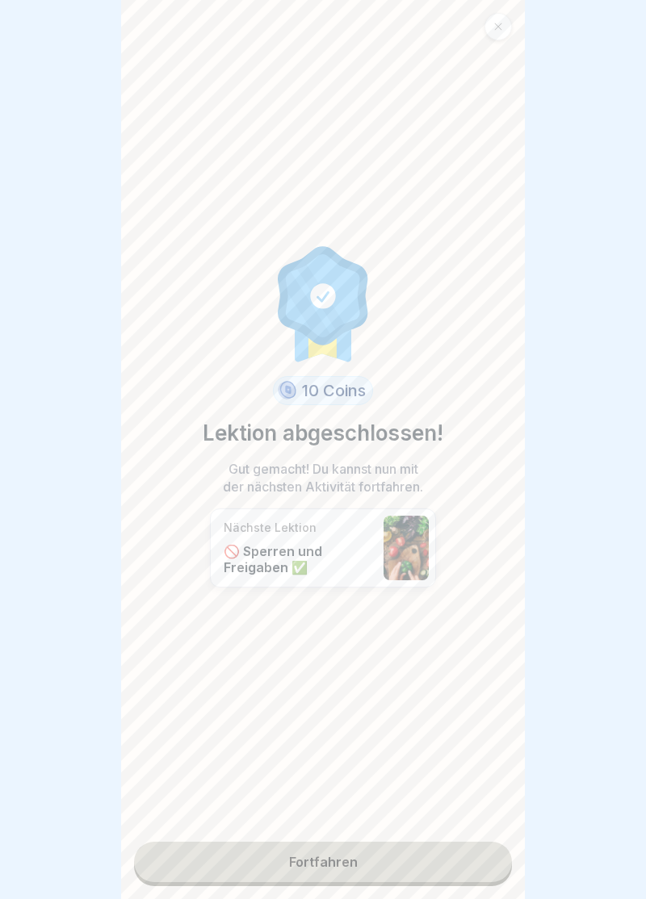
click at [331, 867] on link "Fortfahren" at bounding box center [323, 862] width 378 height 40
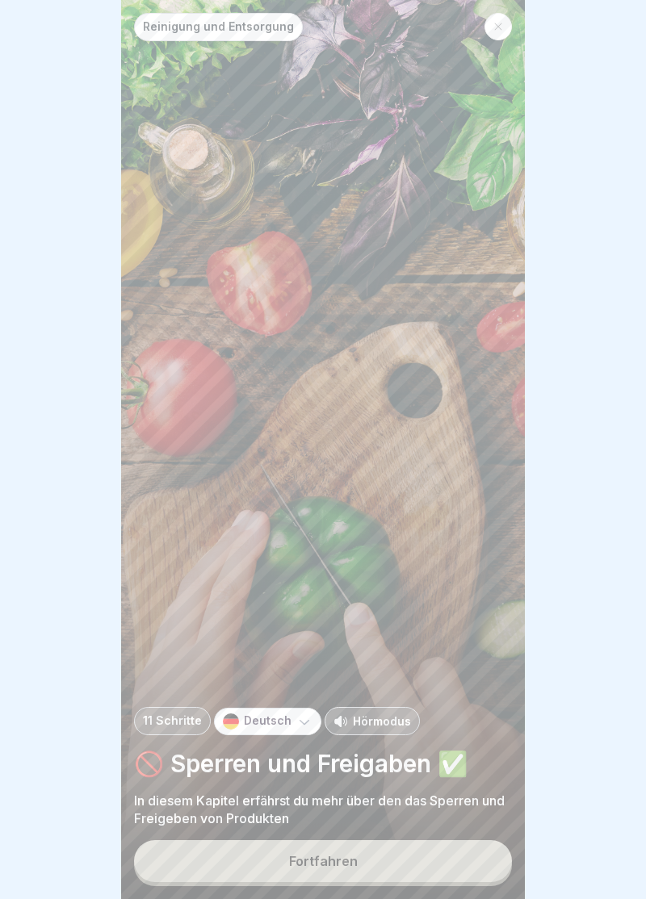
click at [333, 861] on div "Fortfahren" at bounding box center [323, 861] width 69 height 15
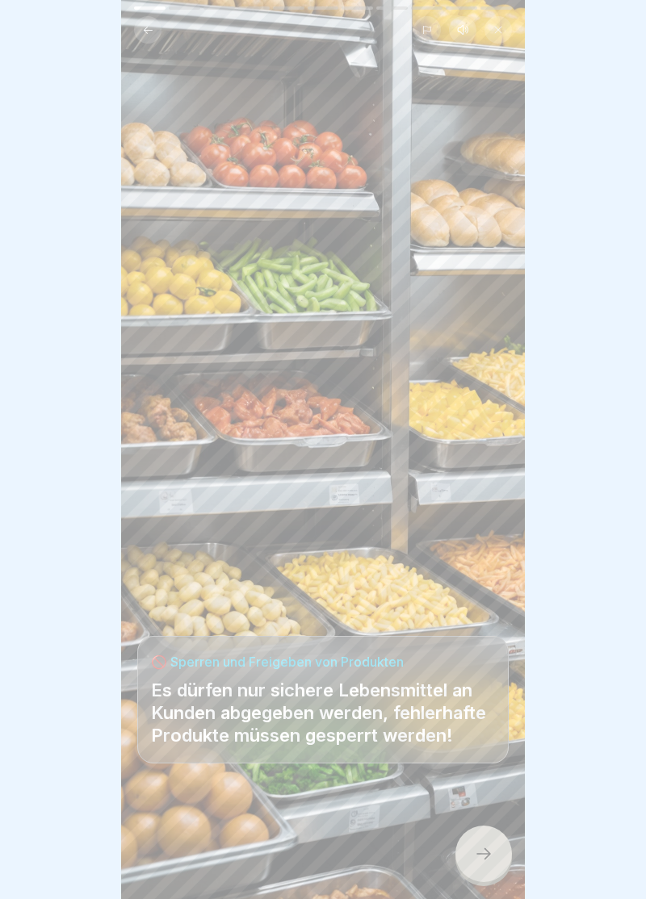
click at [492, 858] on icon at bounding box center [483, 853] width 19 height 19
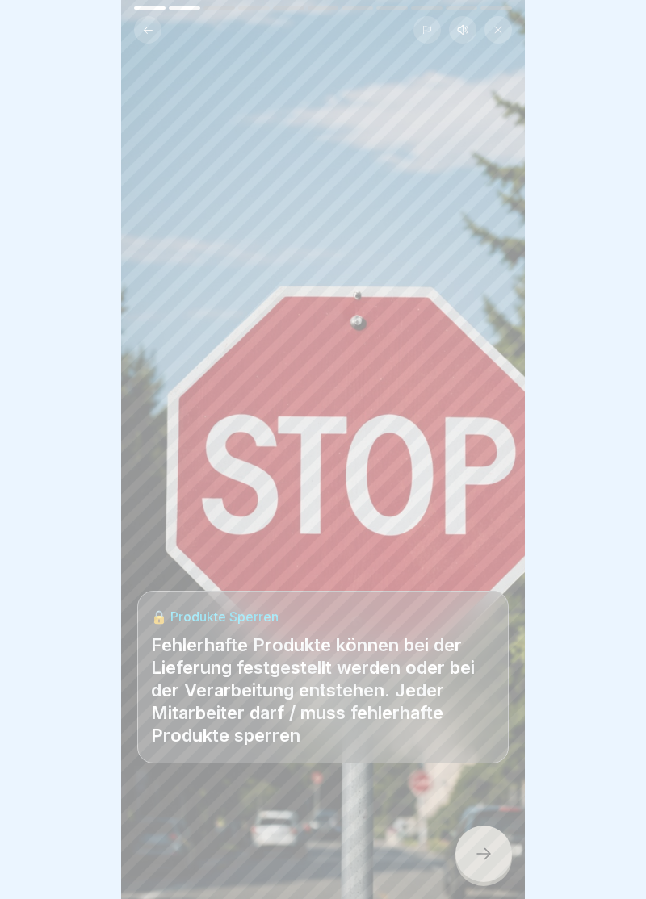
click at [493, 854] on div at bounding box center [483, 854] width 57 height 57
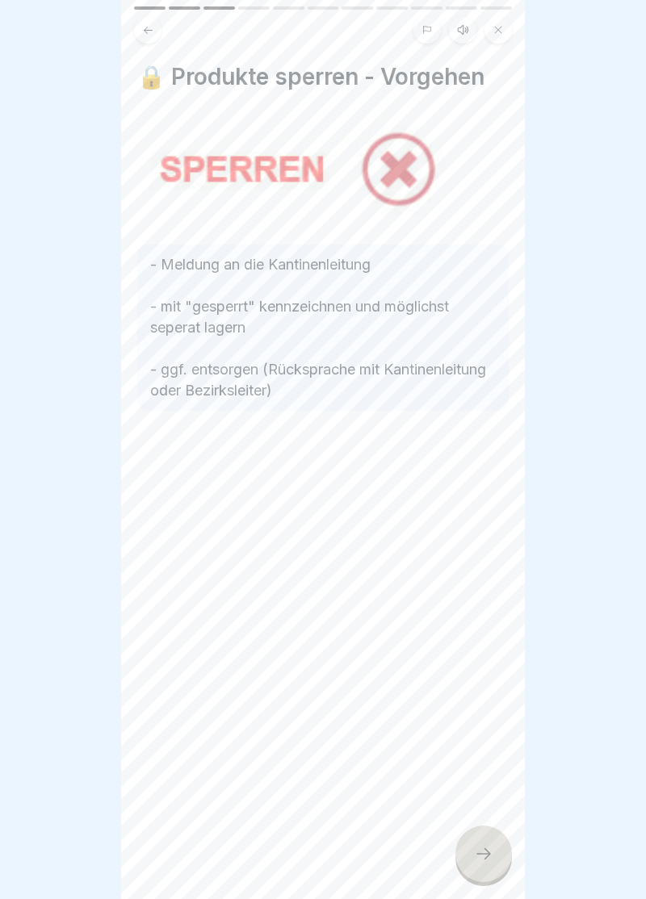
click at [493, 855] on div at bounding box center [483, 854] width 57 height 57
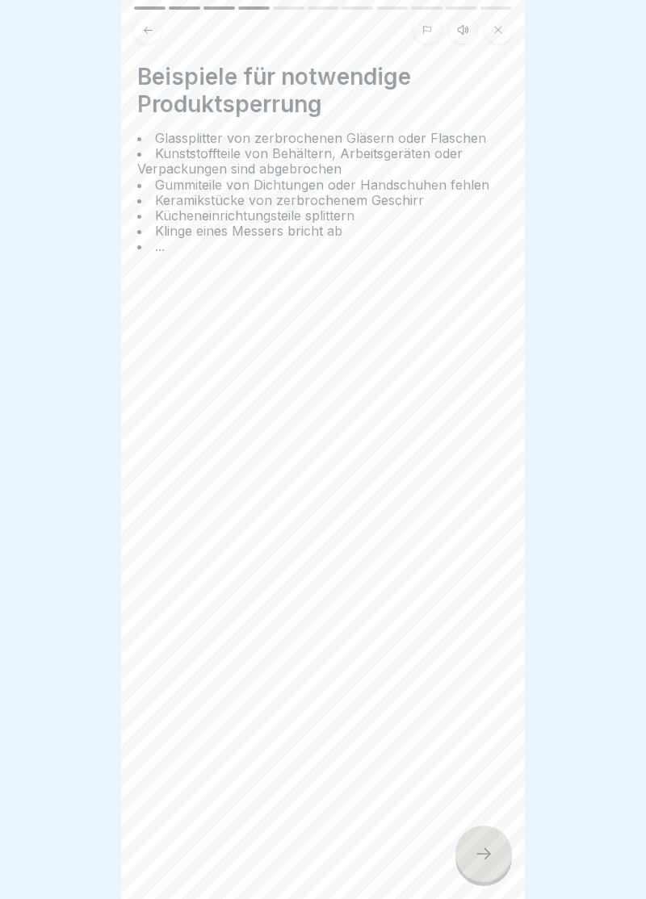
click at [485, 869] on div at bounding box center [483, 854] width 57 height 57
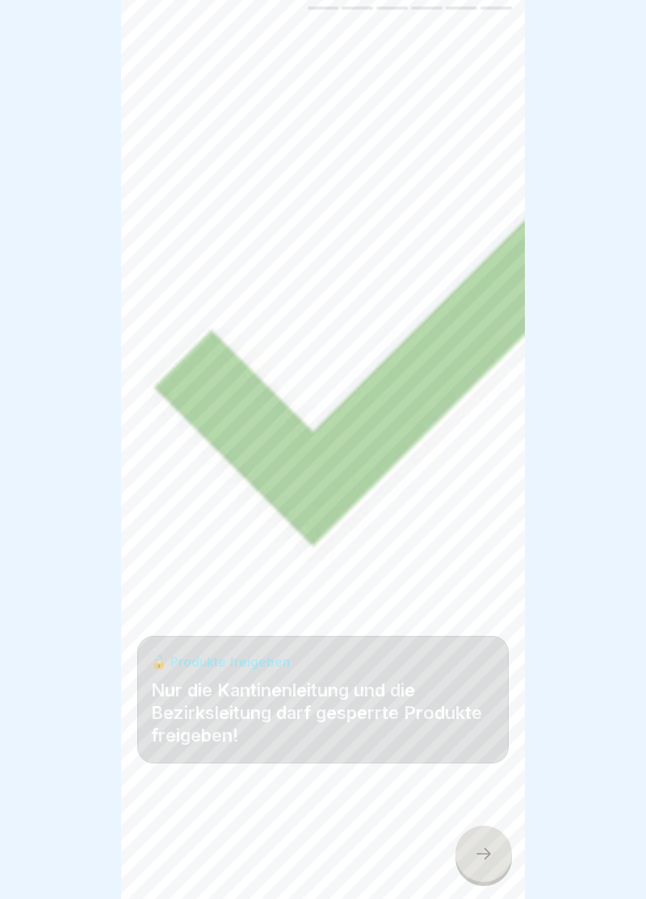
click at [484, 858] on icon at bounding box center [483, 853] width 19 height 19
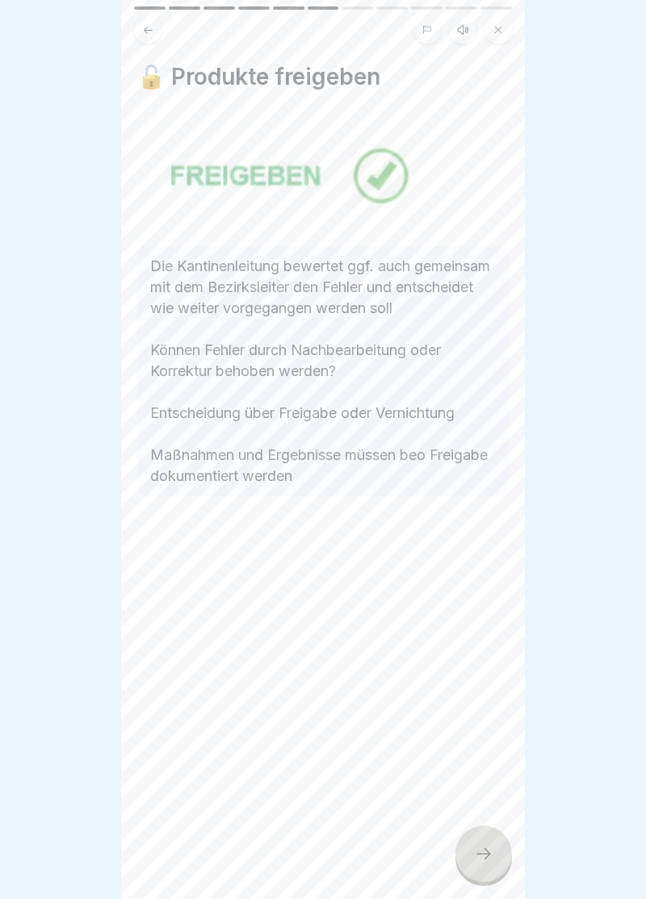
click at [497, 865] on div at bounding box center [483, 854] width 57 height 57
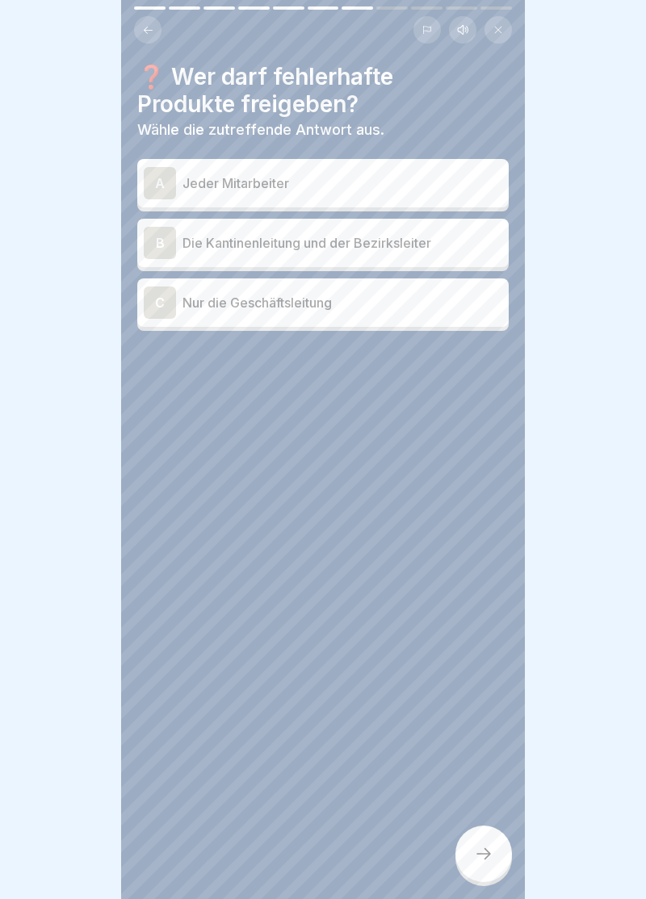
click at [166, 239] on div "B" at bounding box center [160, 243] width 32 height 32
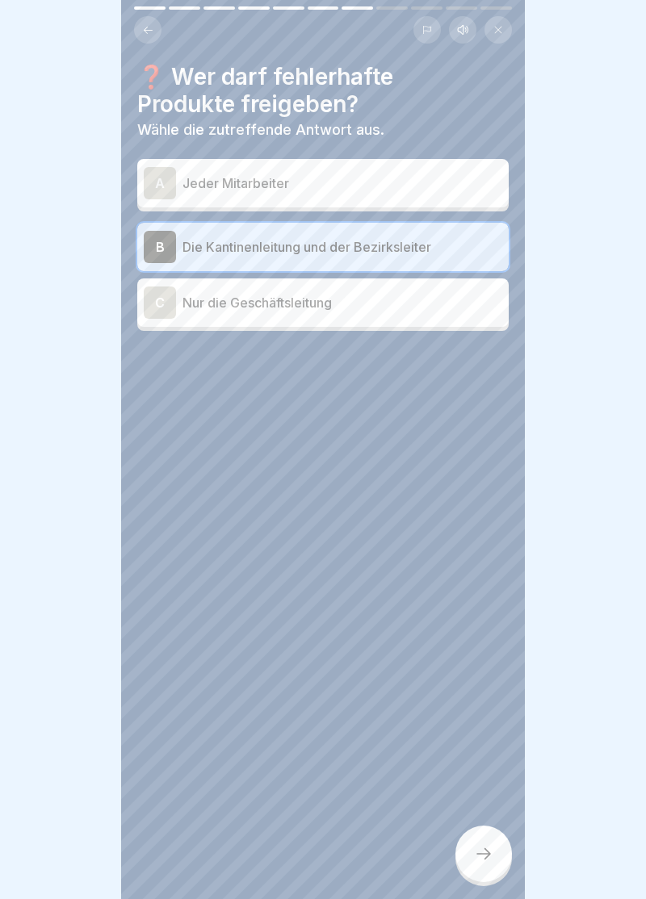
click at [497, 865] on div at bounding box center [483, 854] width 57 height 57
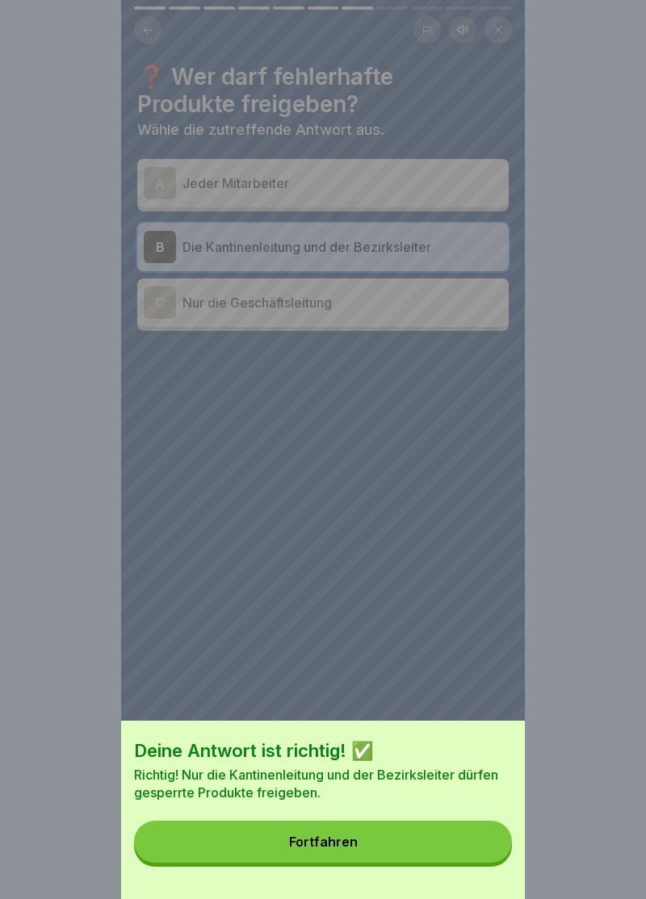
click at [334, 853] on button "Fortfahren" at bounding box center [323, 842] width 378 height 42
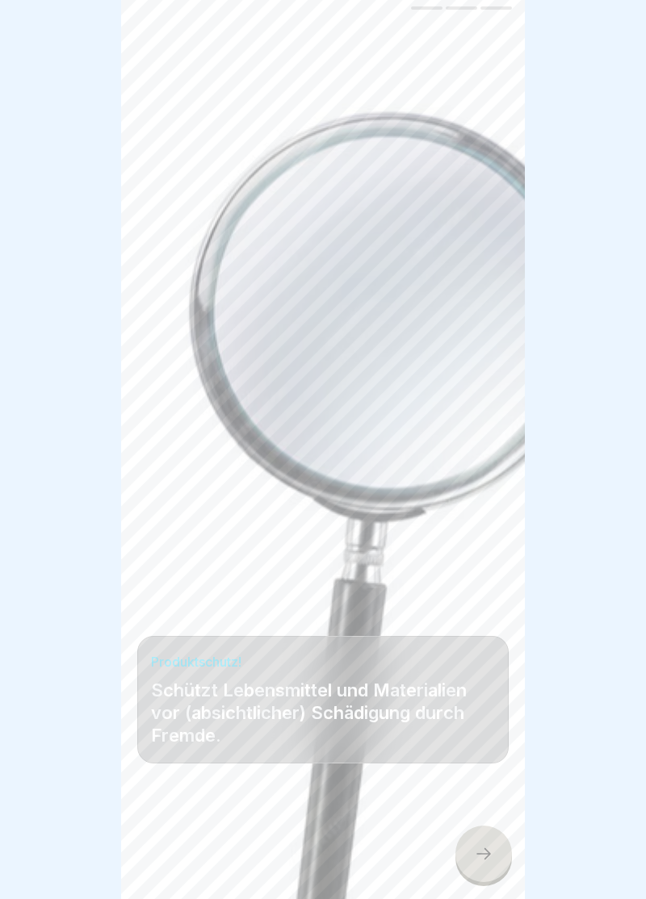
click at [488, 869] on div at bounding box center [483, 854] width 57 height 57
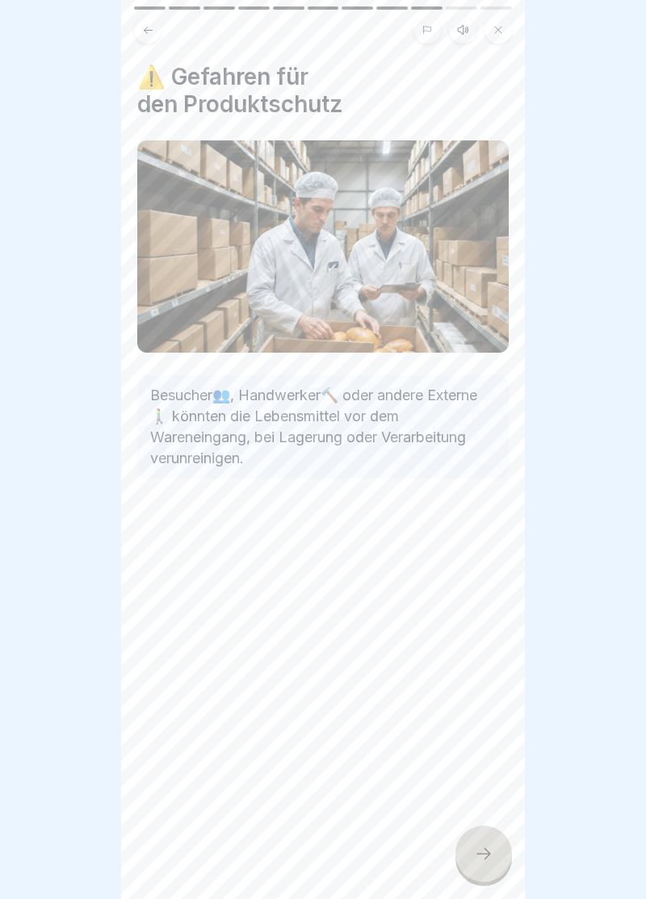
click at [489, 861] on icon at bounding box center [483, 853] width 19 height 19
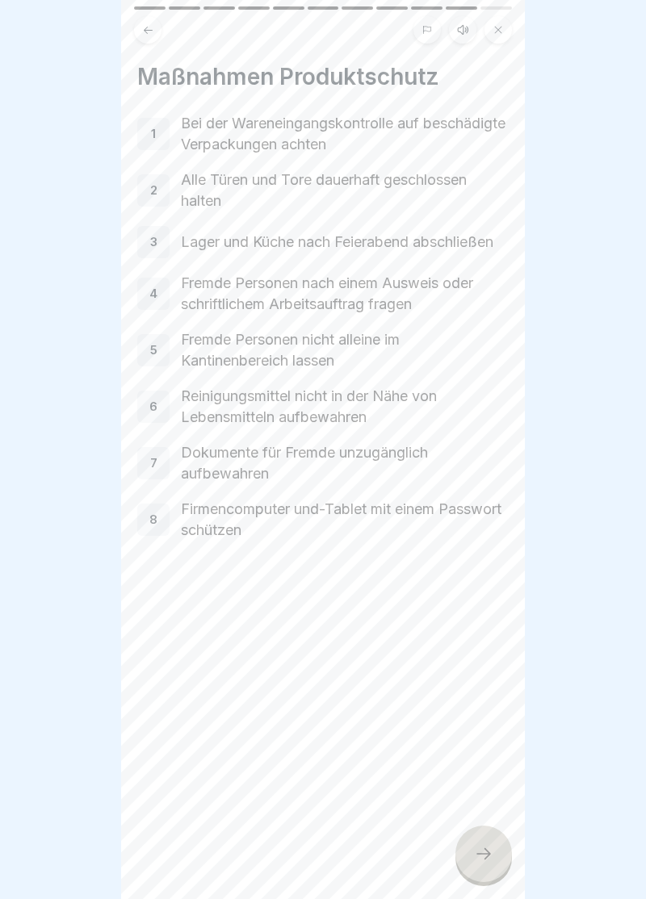
click at [496, 870] on div at bounding box center [483, 854] width 57 height 57
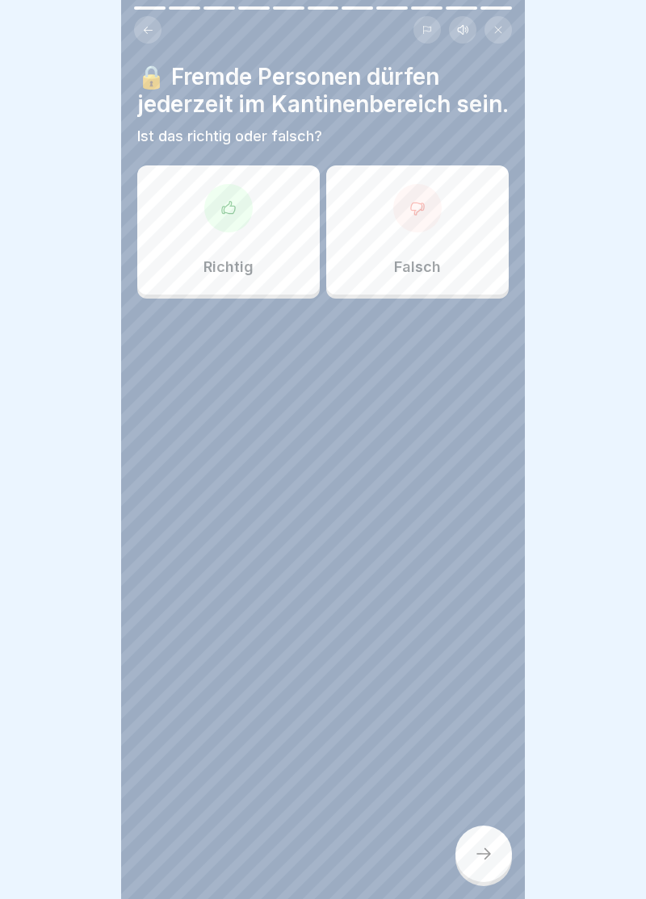
click at [429, 216] on div at bounding box center [417, 208] width 48 height 48
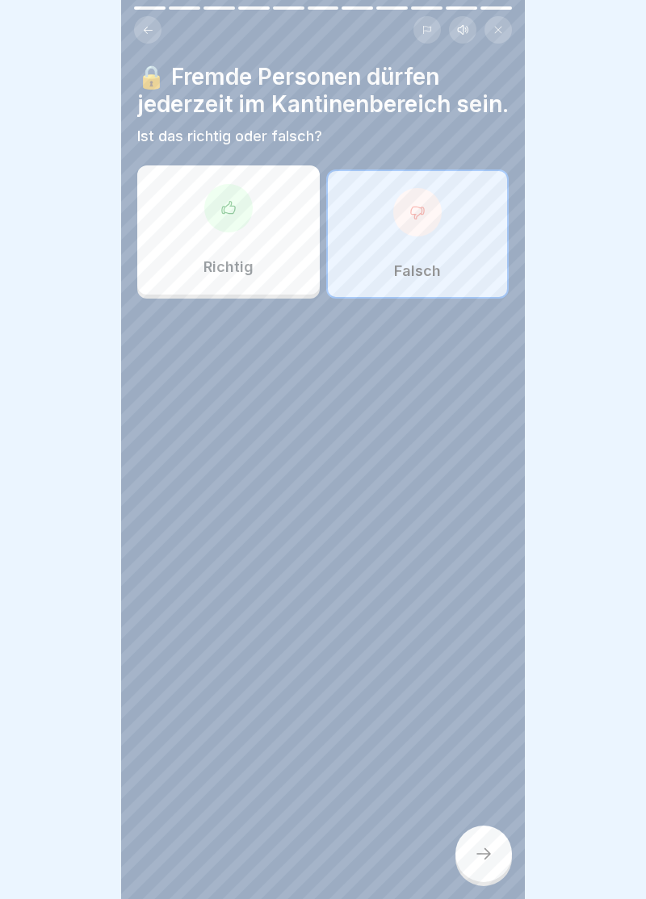
click at [488, 862] on icon at bounding box center [483, 853] width 19 height 19
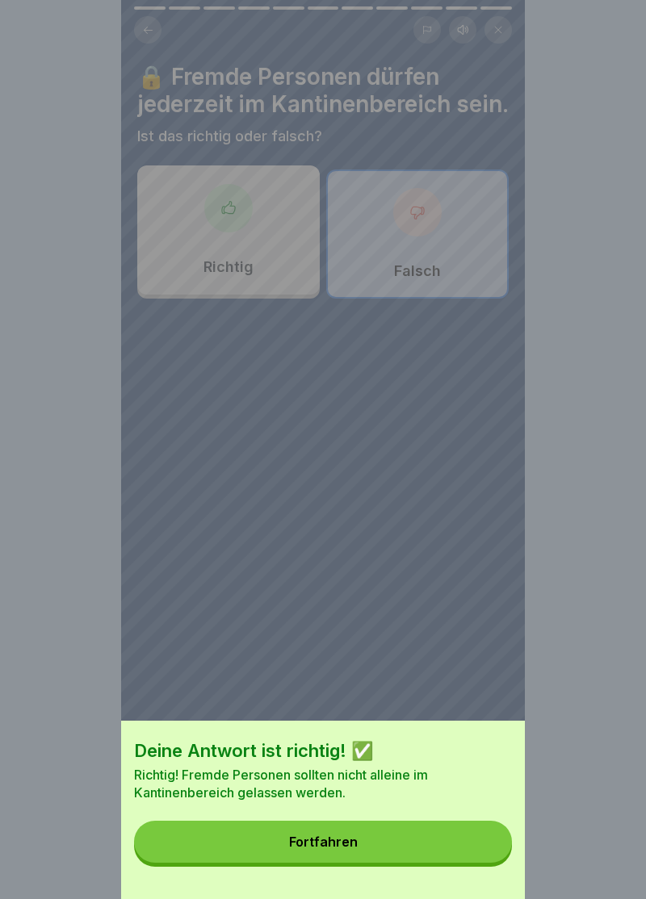
click at [331, 846] on div "Fortfahren" at bounding box center [323, 842] width 69 height 15
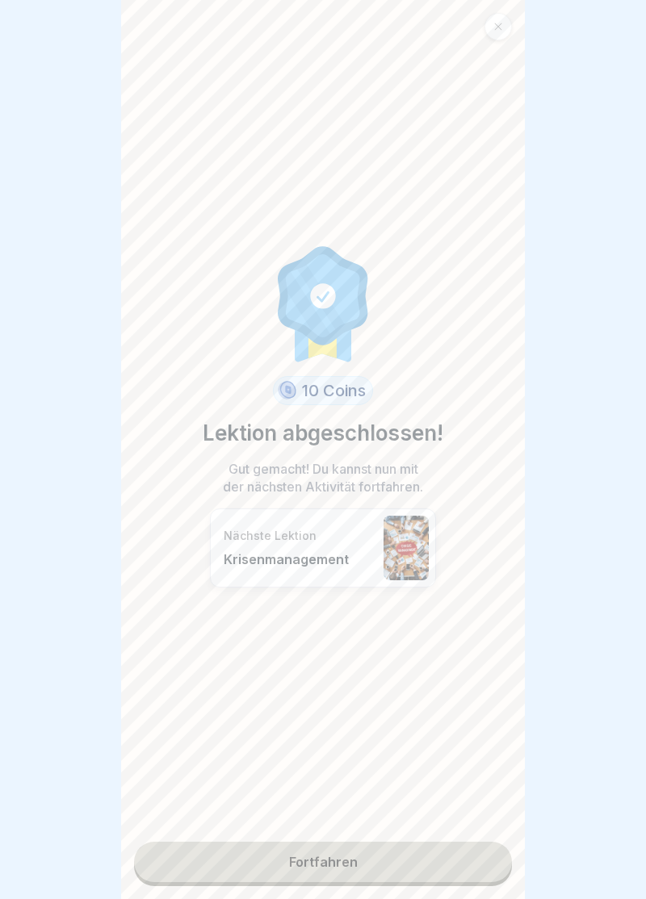
click at [325, 866] on link "Fortfahren" at bounding box center [323, 862] width 378 height 40
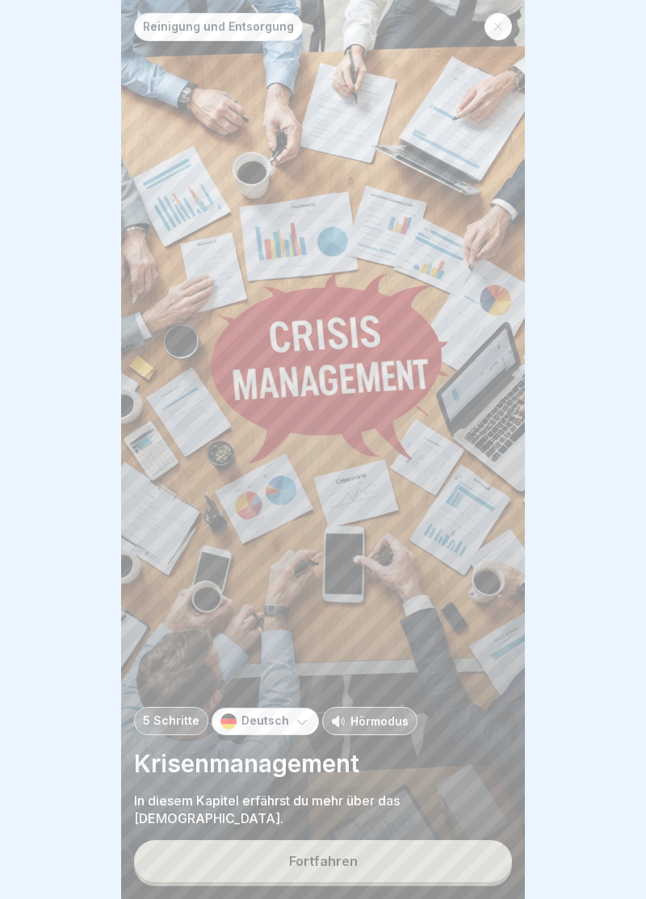
click at [329, 862] on div "Fortfahren" at bounding box center [323, 861] width 69 height 15
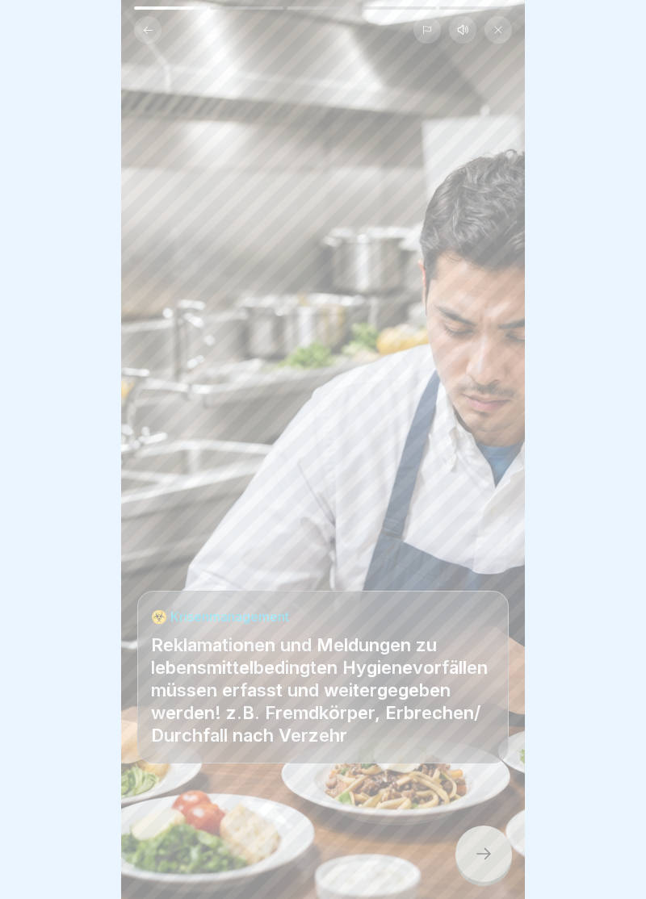
click at [490, 863] on icon at bounding box center [483, 853] width 19 height 19
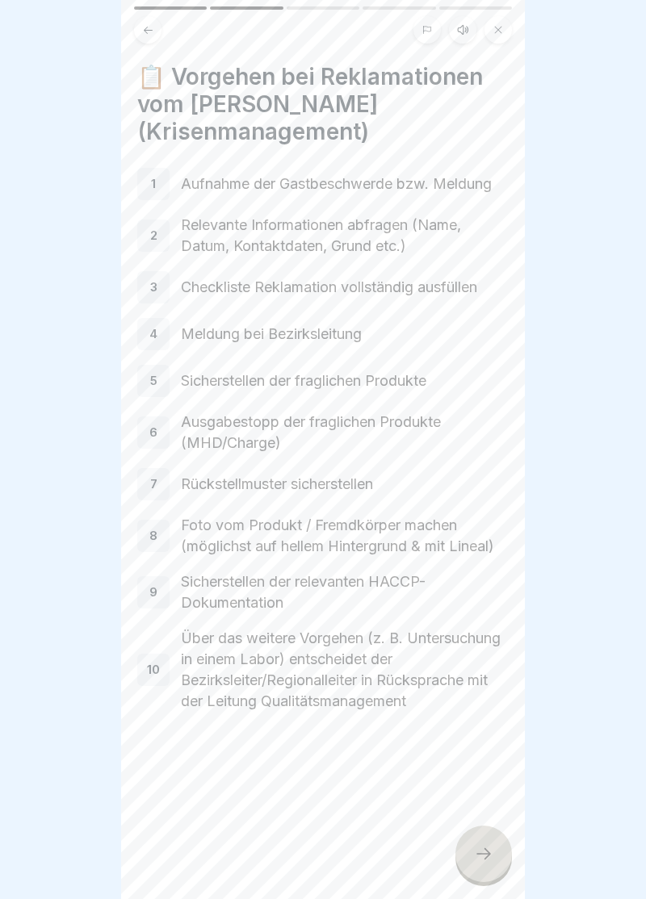
click at [486, 862] on icon at bounding box center [483, 853] width 19 height 19
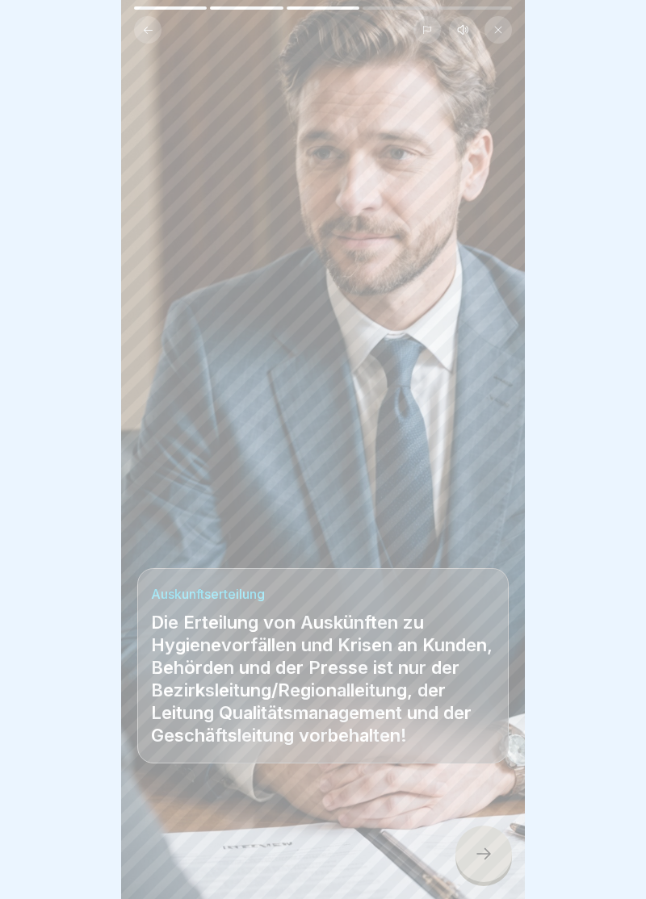
click at [489, 863] on icon at bounding box center [483, 853] width 19 height 19
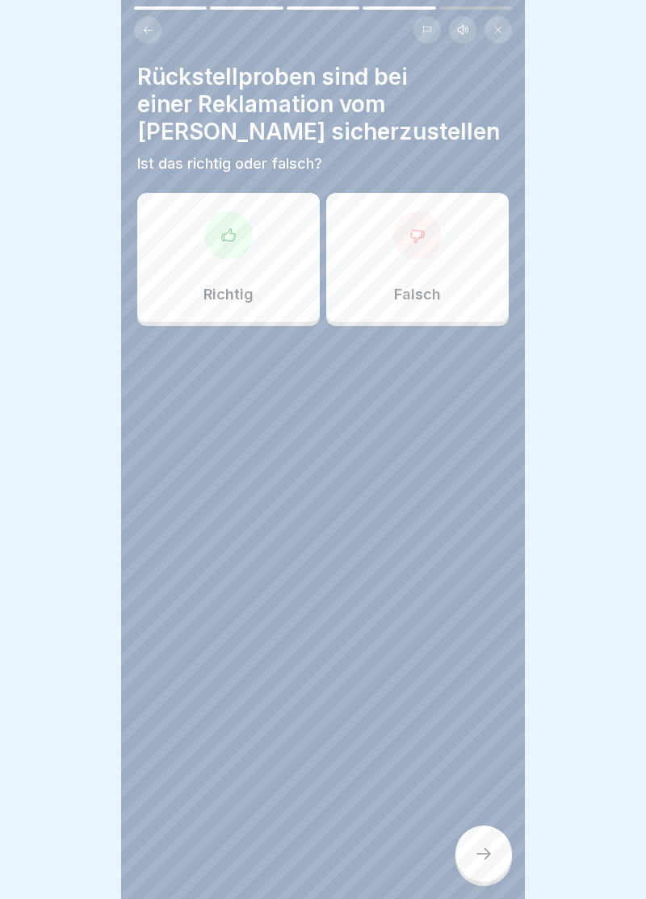
click at [228, 237] on icon at bounding box center [228, 236] width 16 height 16
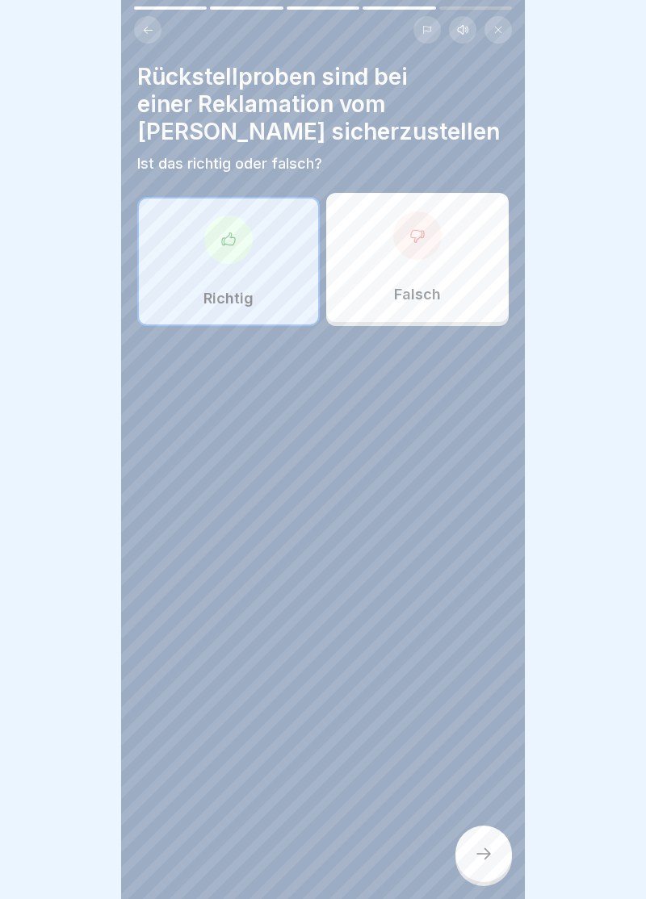
click at [483, 855] on icon at bounding box center [483, 853] width 19 height 19
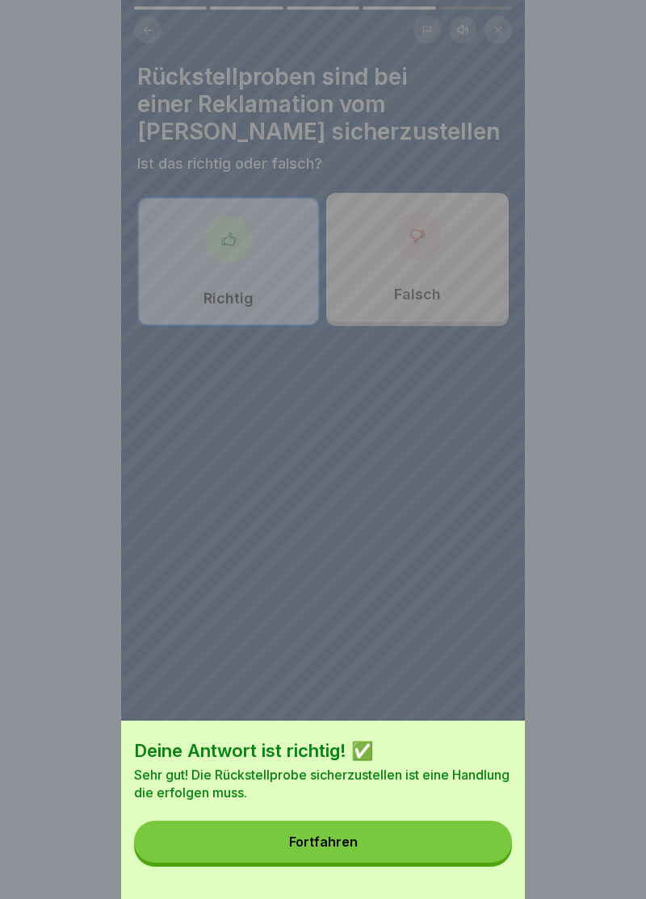
click at [334, 844] on div "Fortfahren" at bounding box center [323, 842] width 69 height 15
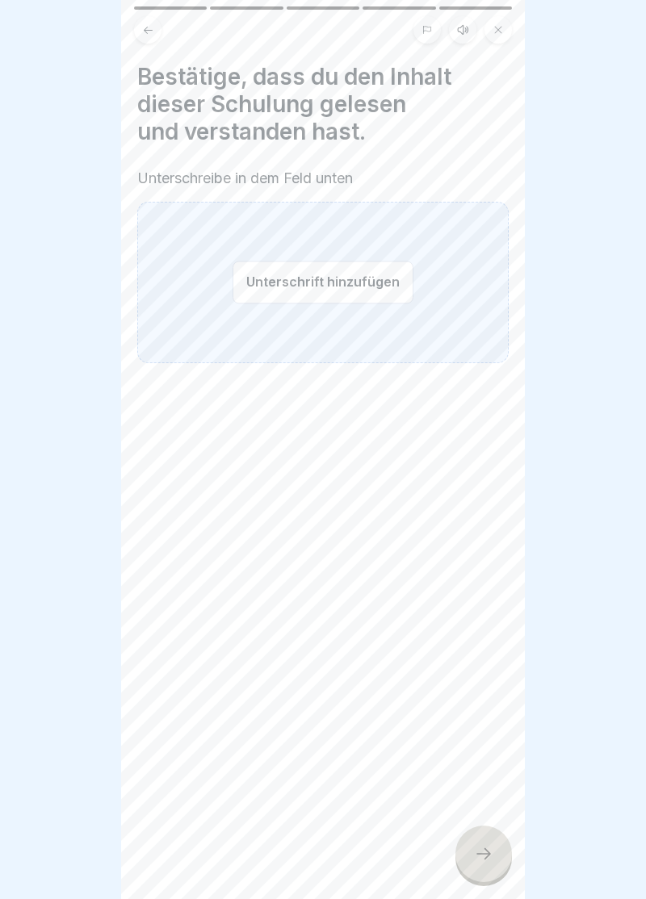
click at [325, 288] on button "Unterschrift hinzufügen" at bounding box center [322, 282] width 181 height 43
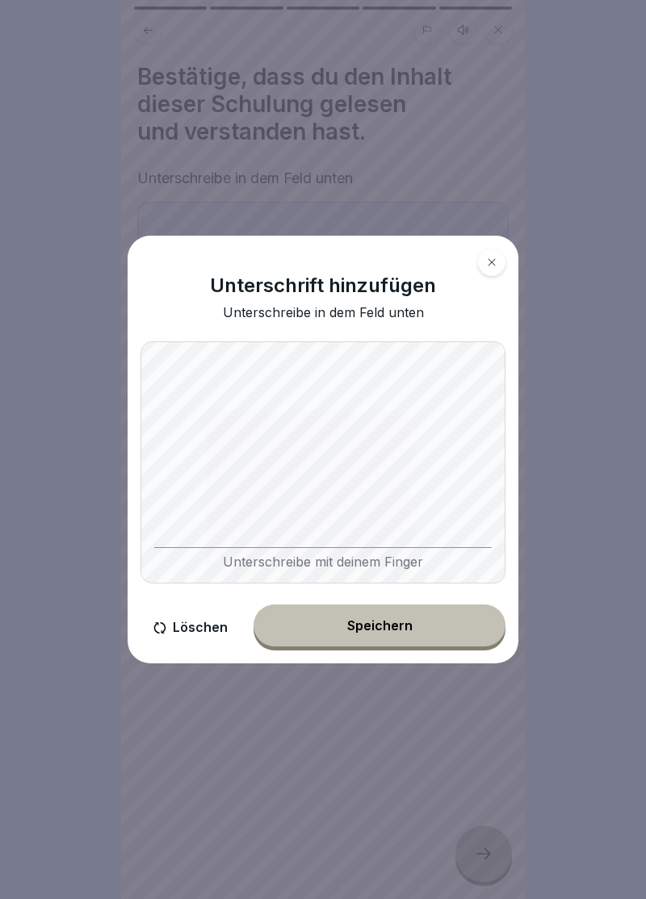
click at [381, 634] on button "Speichern" at bounding box center [379, 626] width 252 height 42
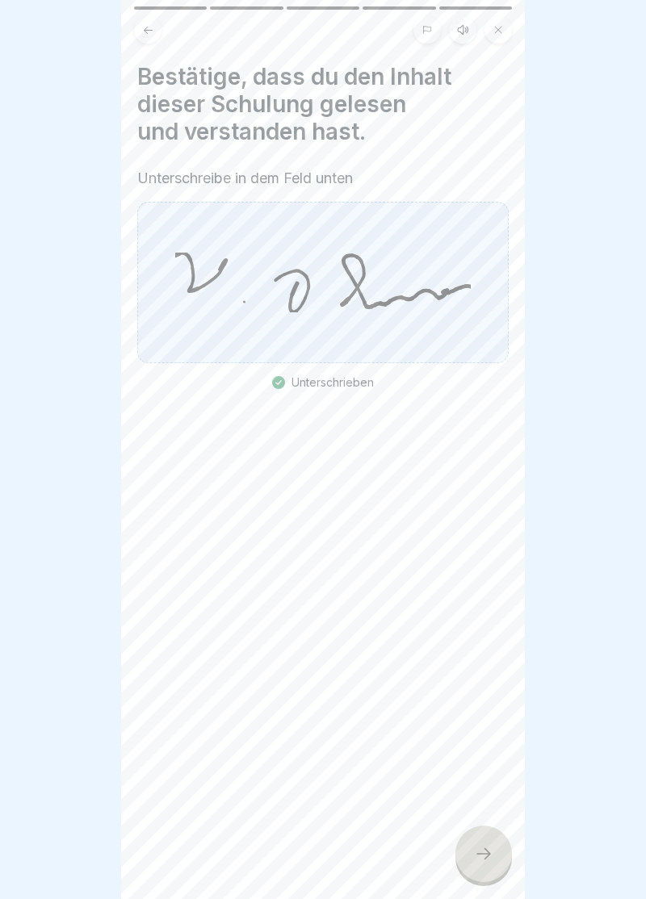
click at [488, 869] on div at bounding box center [483, 854] width 57 height 57
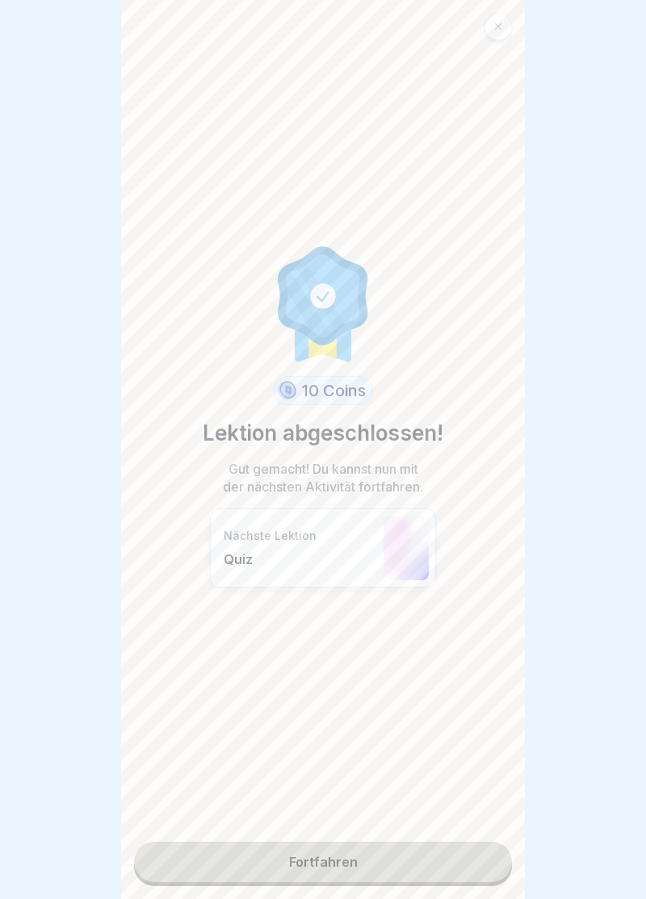
click at [327, 869] on link "Fortfahren" at bounding box center [323, 862] width 378 height 40
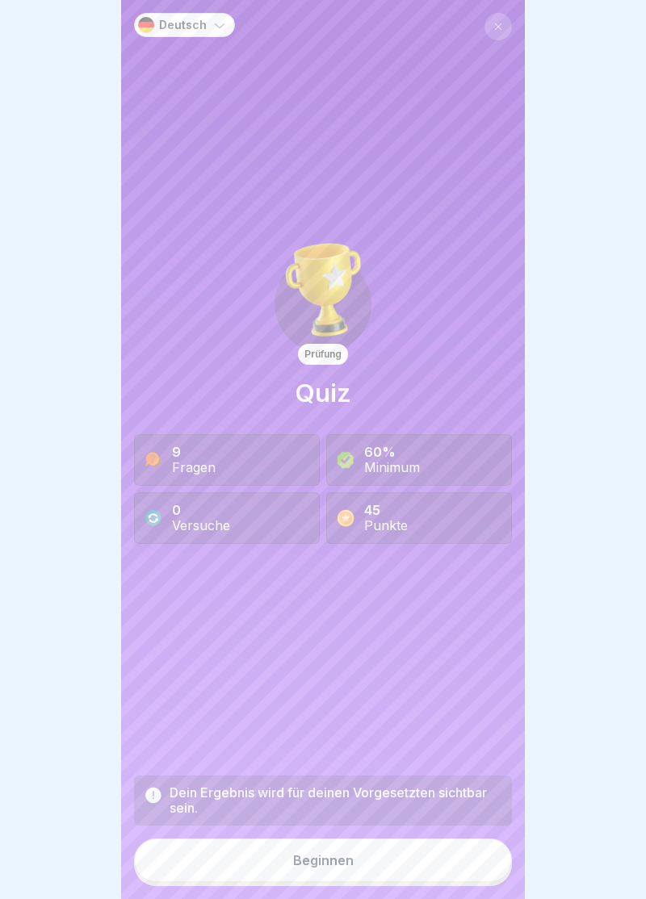
click at [334, 866] on div "Beginnen" at bounding box center [323, 860] width 61 height 15
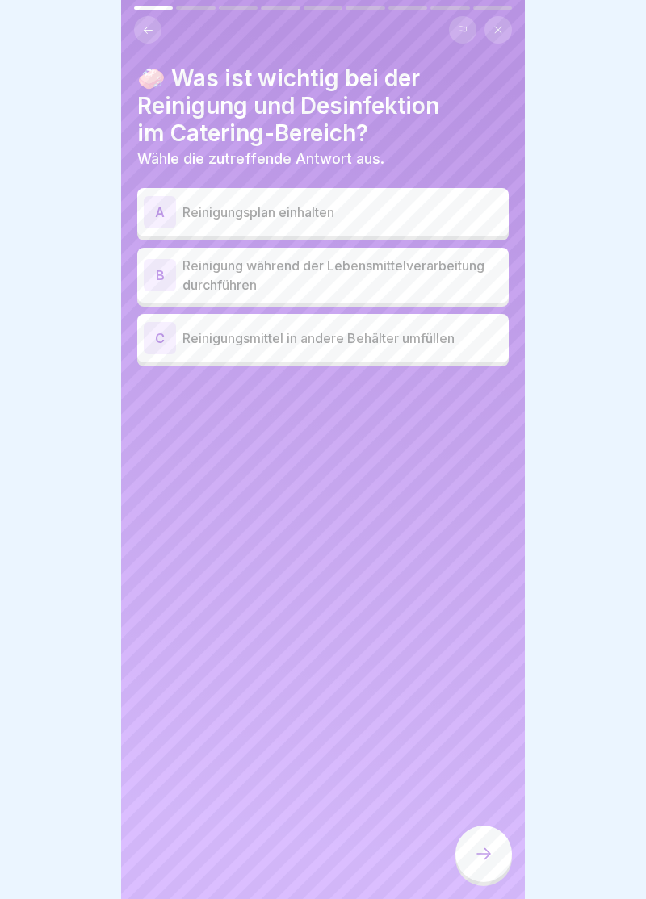
click at [157, 215] on div "A" at bounding box center [160, 212] width 32 height 32
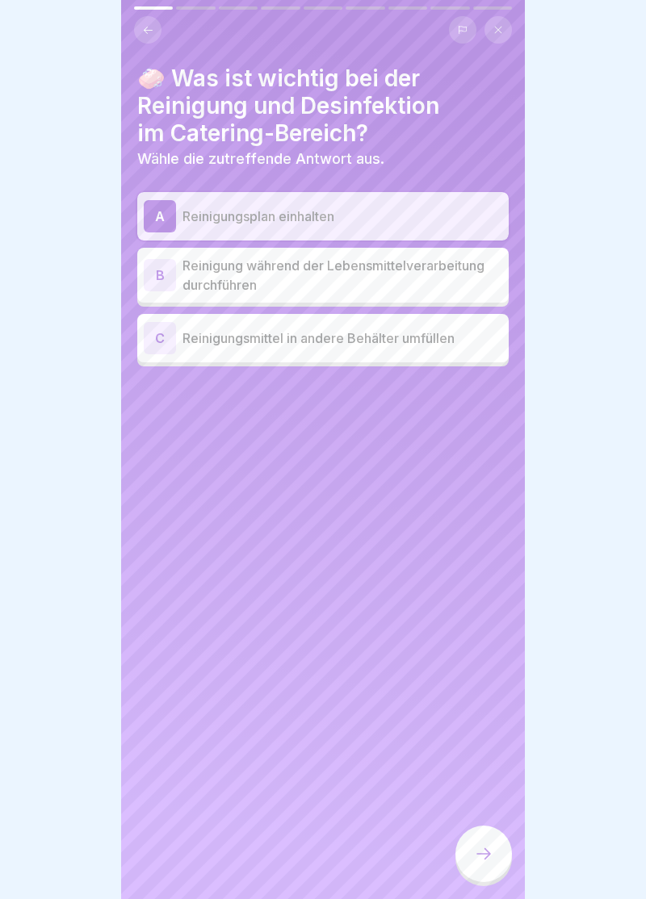
click at [492, 859] on icon at bounding box center [483, 853] width 19 height 19
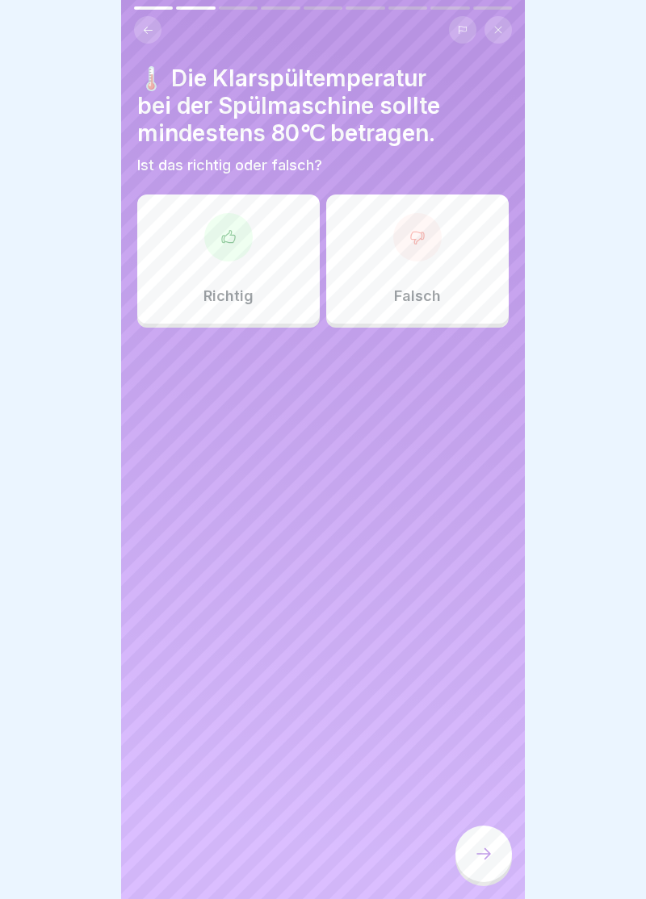
click at [225, 253] on div at bounding box center [228, 237] width 48 height 48
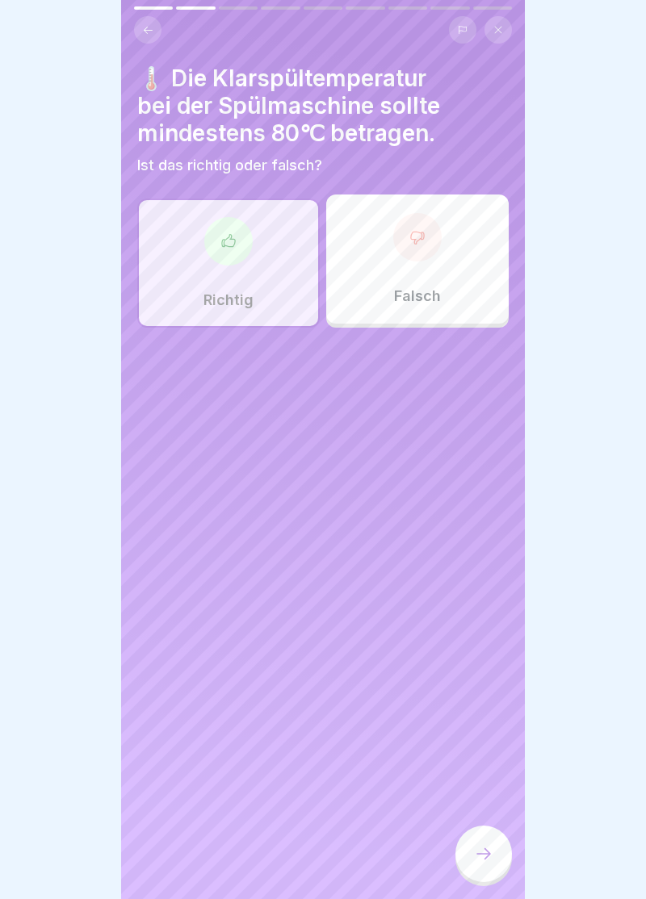
click at [489, 868] on div at bounding box center [483, 854] width 57 height 57
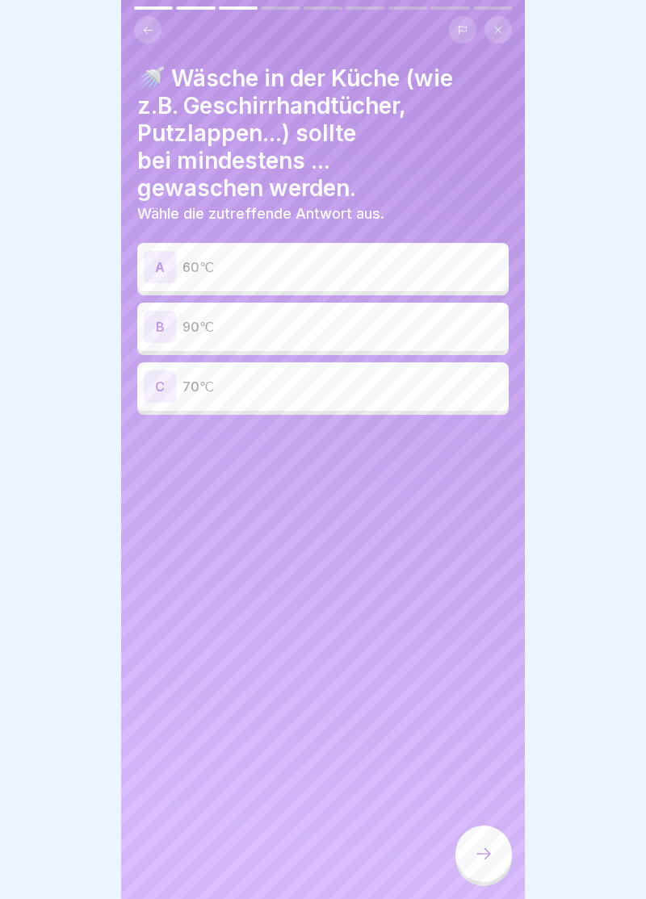
click at [168, 266] on div "A" at bounding box center [160, 267] width 32 height 32
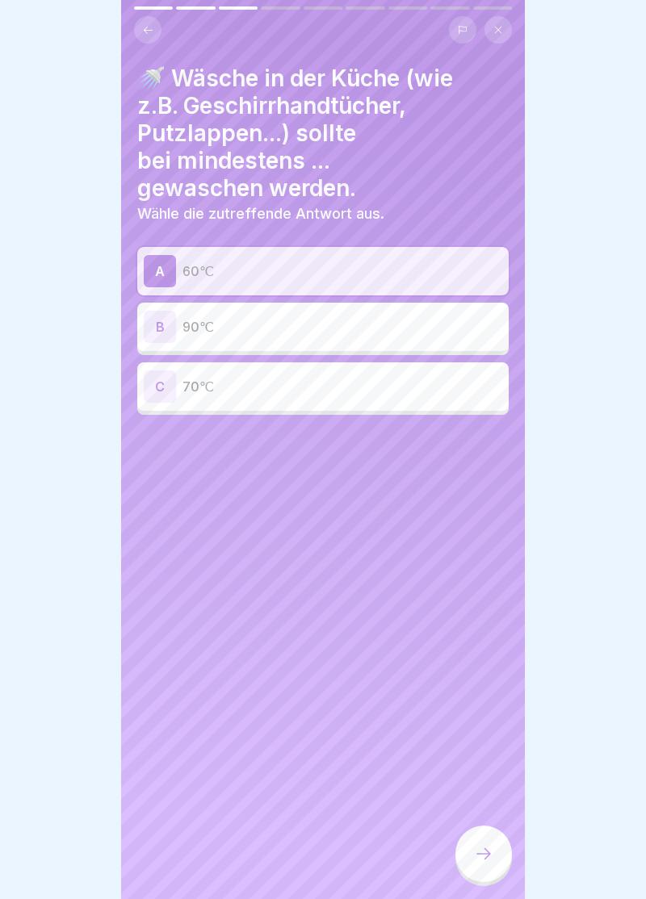
click at [492, 865] on div at bounding box center [483, 854] width 57 height 57
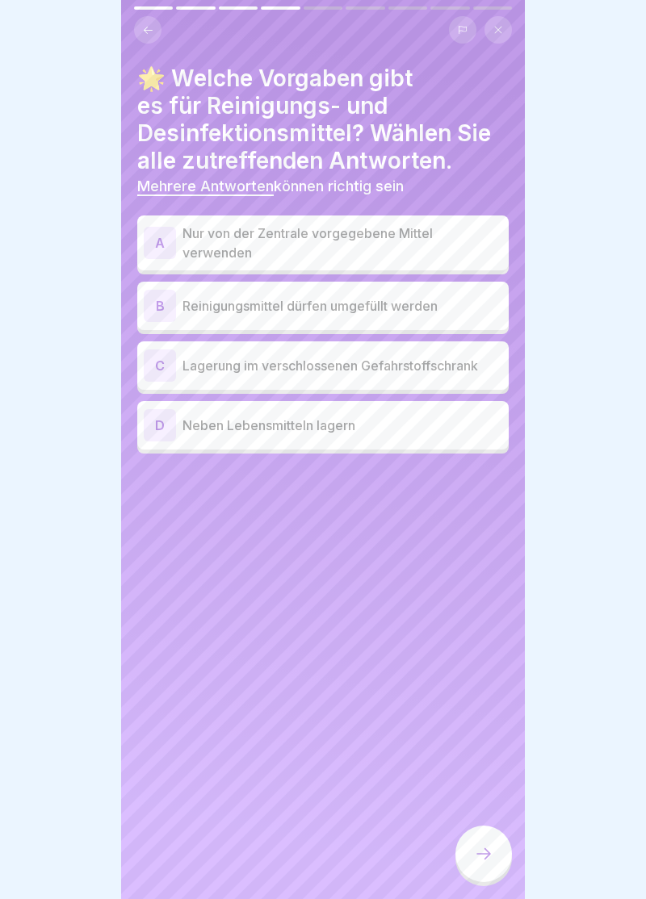
click at [157, 233] on div "A" at bounding box center [160, 243] width 32 height 32
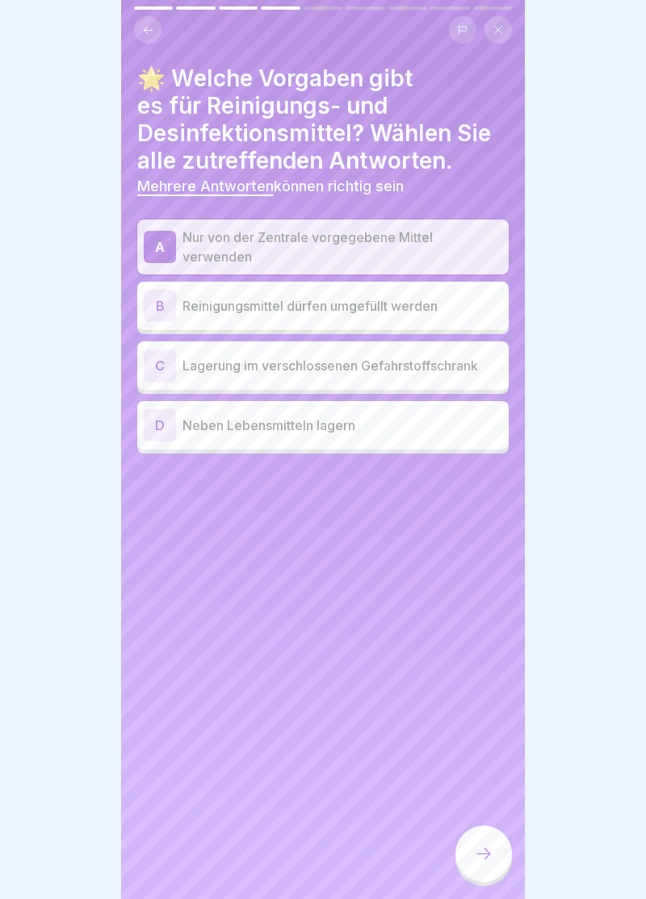
click at [163, 363] on div "C" at bounding box center [160, 366] width 32 height 32
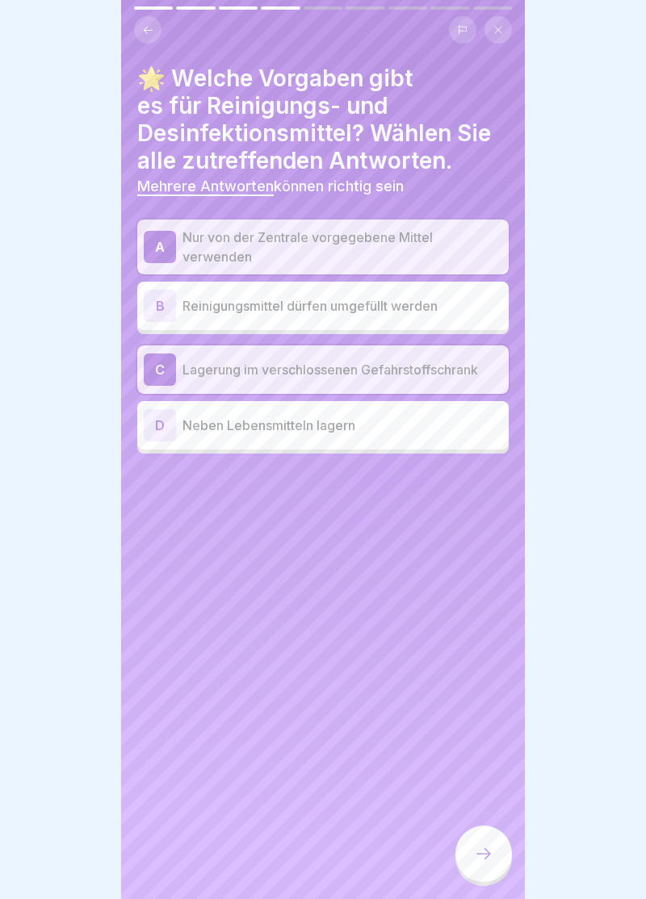
click at [491, 861] on icon at bounding box center [483, 853] width 19 height 19
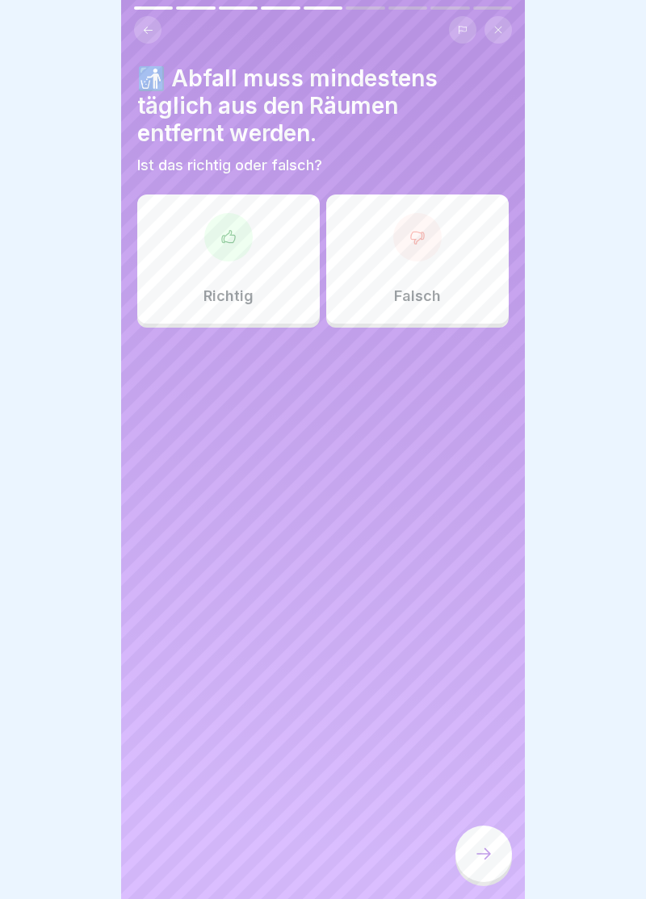
click at [227, 232] on icon at bounding box center [228, 237] width 16 height 16
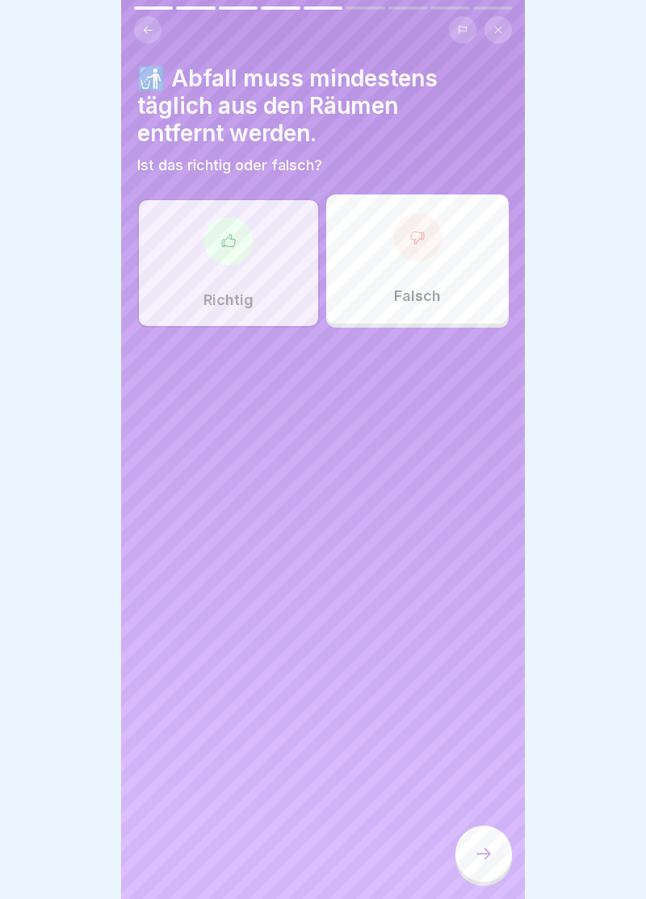
click at [485, 859] on icon at bounding box center [483, 853] width 15 height 11
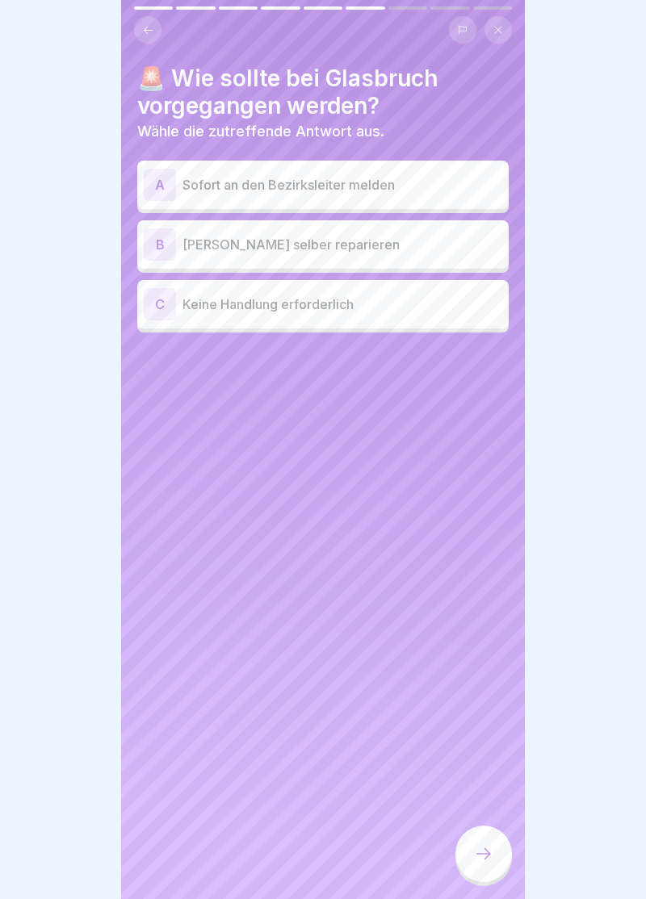
click at [158, 183] on div "A" at bounding box center [160, 185] width 32 height 32
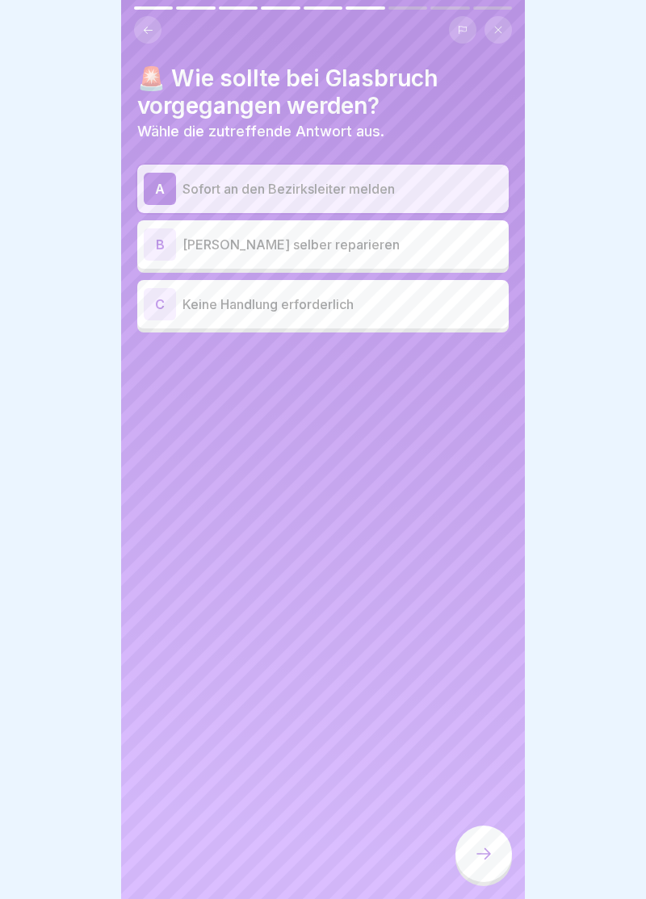
click at [492, 862] on icon at bounding box center [483, 853] width 19 height 19
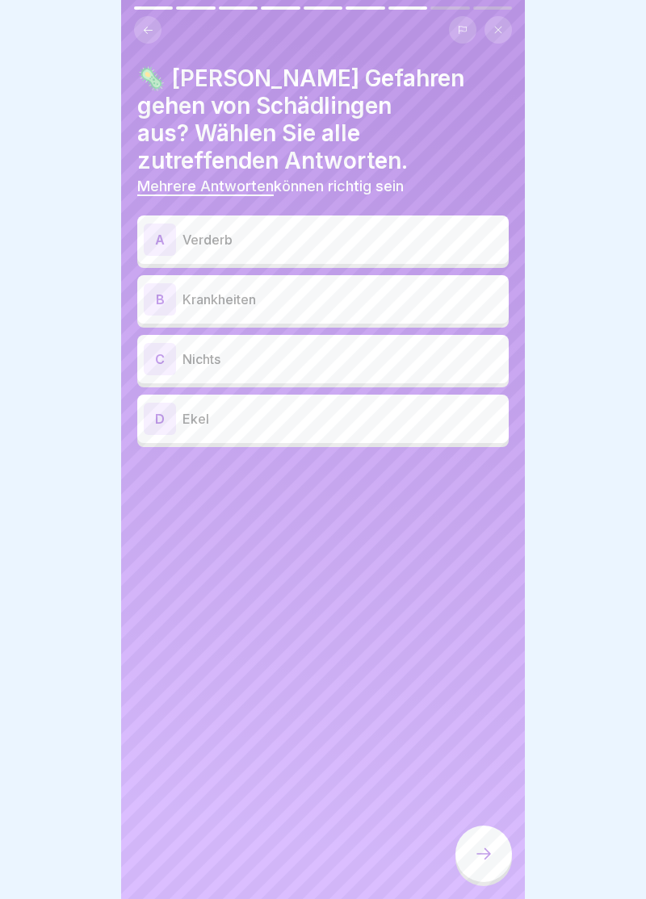
click at [160, 224] on div "A" at bounding box center [160, 240] width 32 height 32
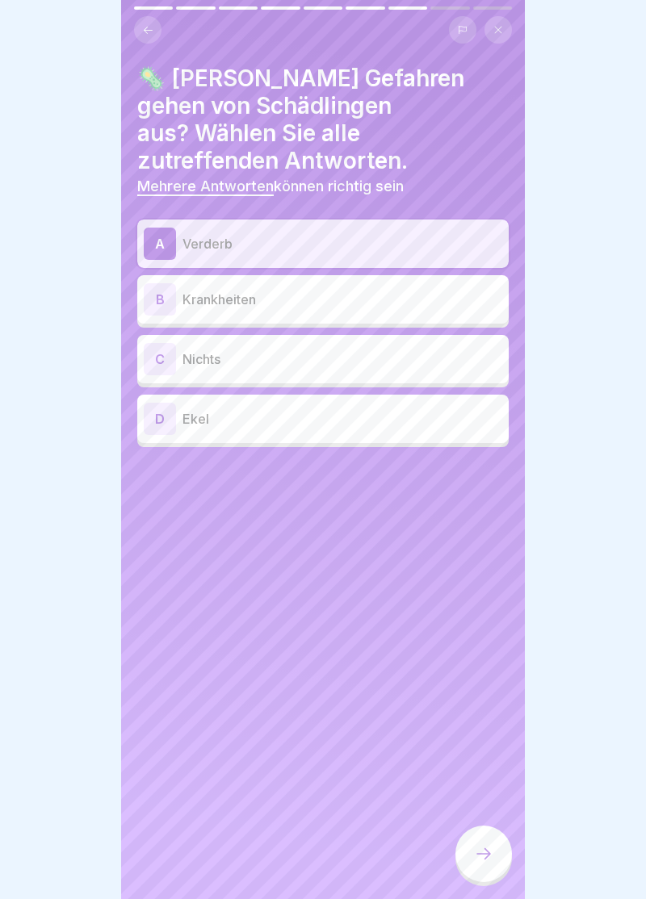
click at [158, 283] on div "B" at bounding box center [160, 299] width 32 height 32
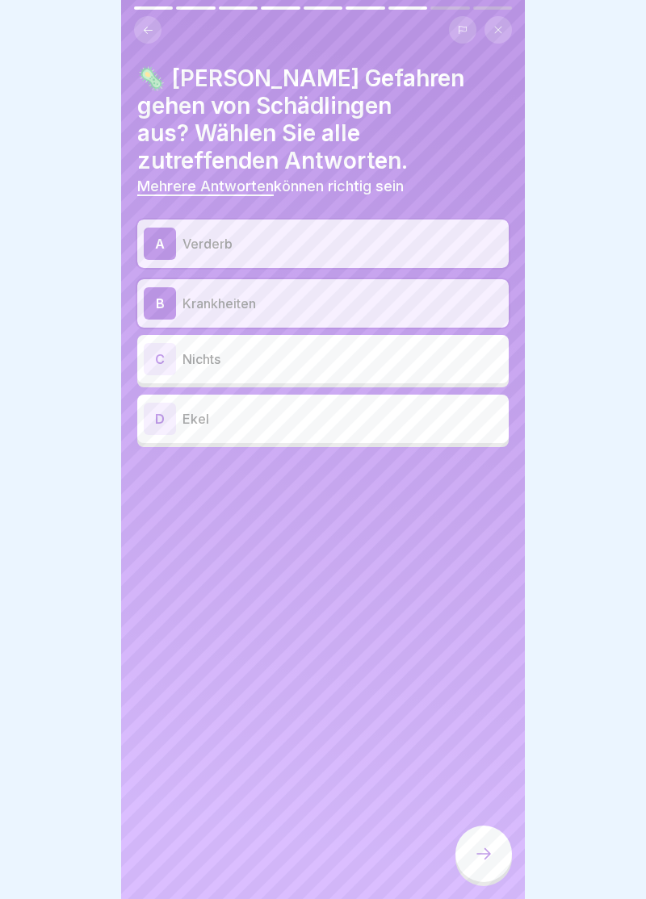
click at [490, 860] on icon at bounding box center [483, 853] width 19 height 19
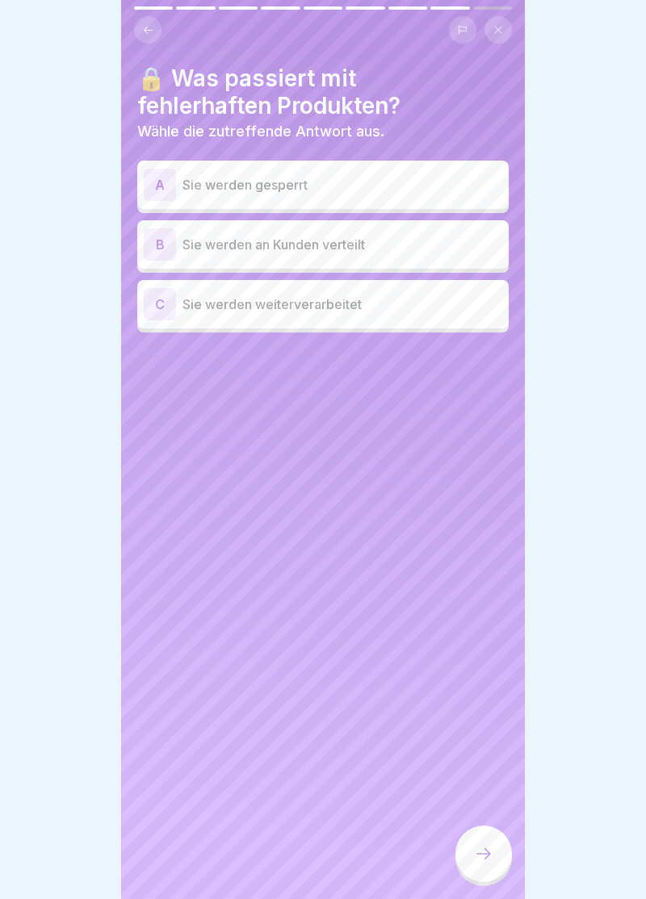
click at [169, 184] on div "A" at bounding box center [160, 185] width 32 height 32
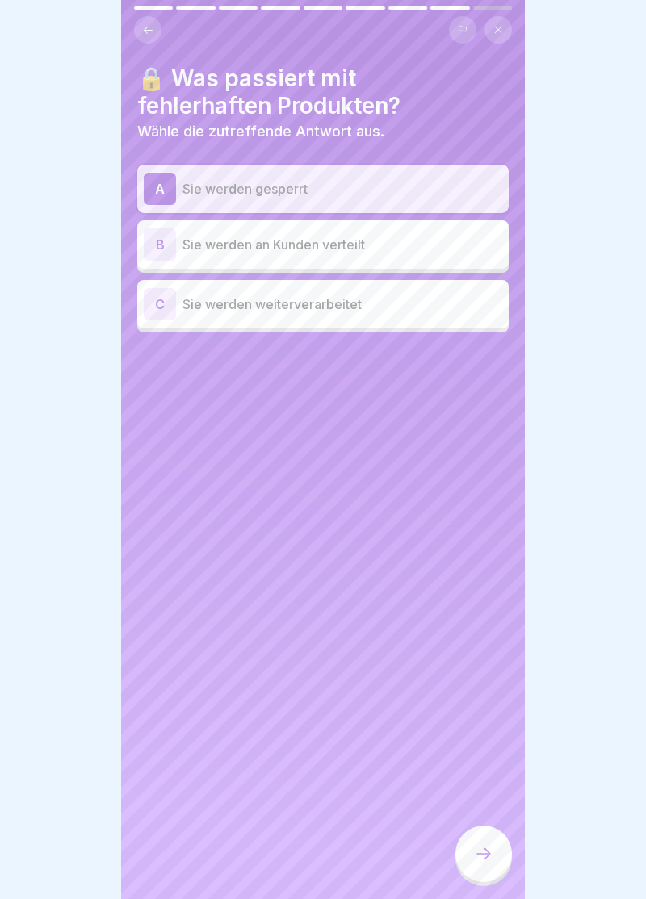
click at [492, 861] on icon at bounding box center [483, 853] width 19 height 19
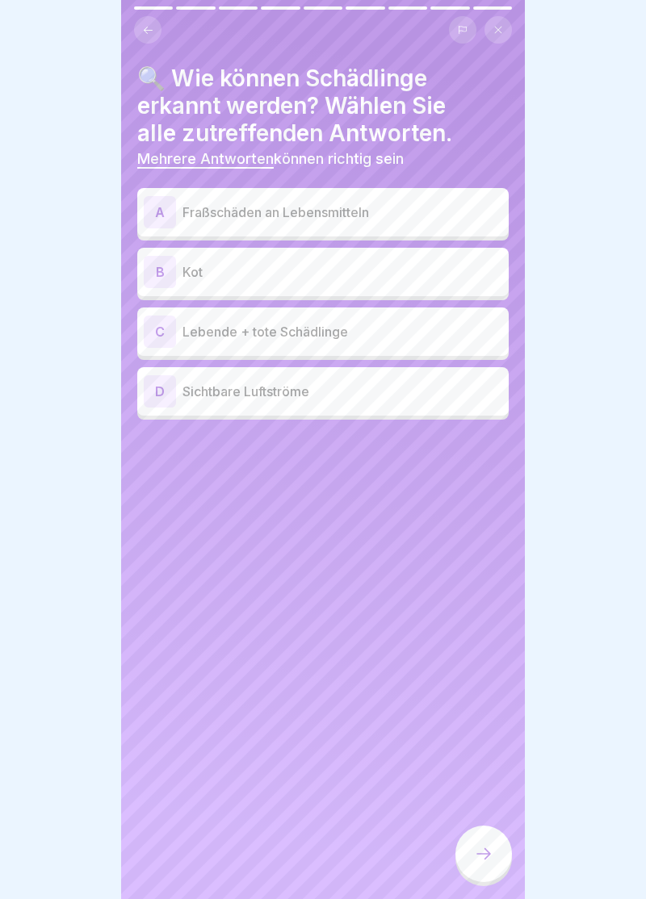
click at [155, 216] on div "A" at bounding box center [160, 212] width 32 height 32
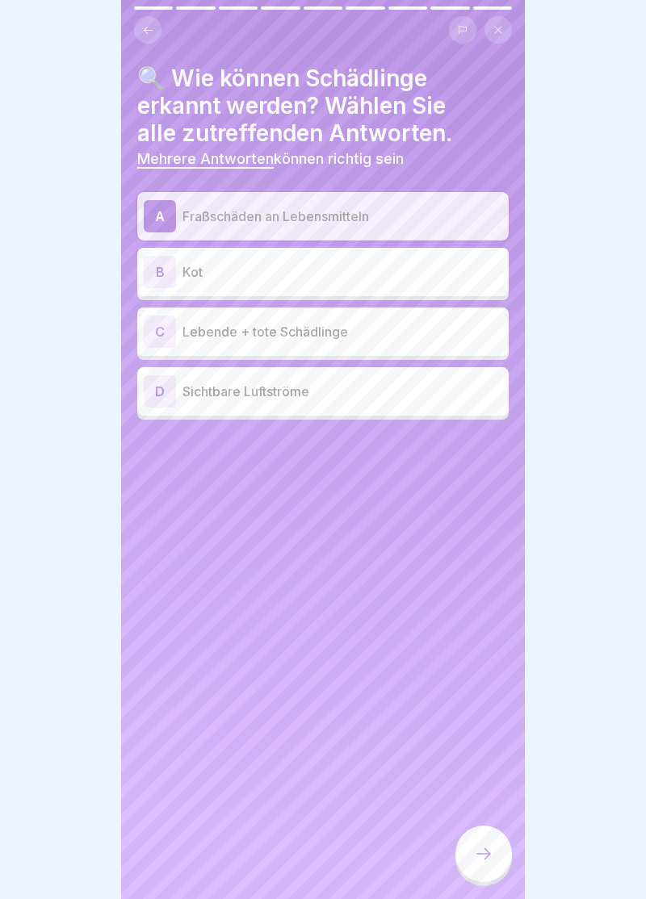
click at [161, 268] on div "B" at bounding box center [160, 272] width 32 height 32
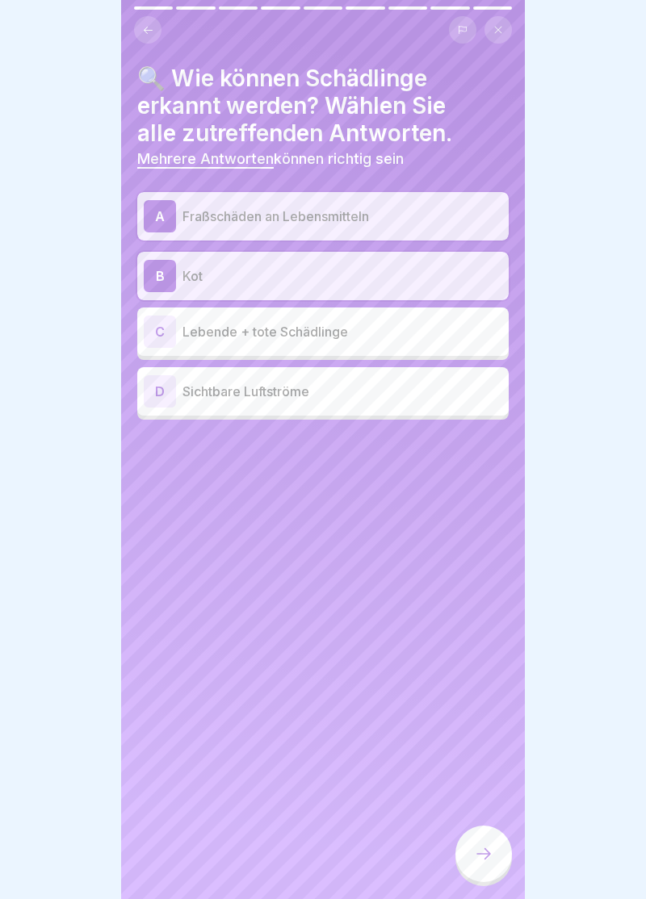
click at [165, 329] on div "C" at bounding box center [160, 332] width 32 height 32
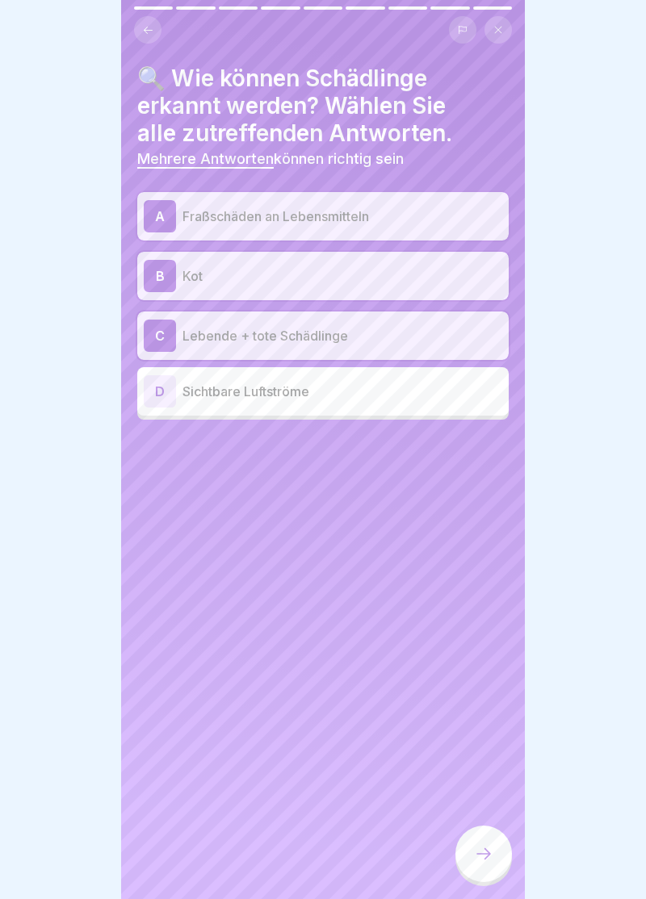
click at [487, 861] on icon at bounding box center [483, 853] width 19 height 19
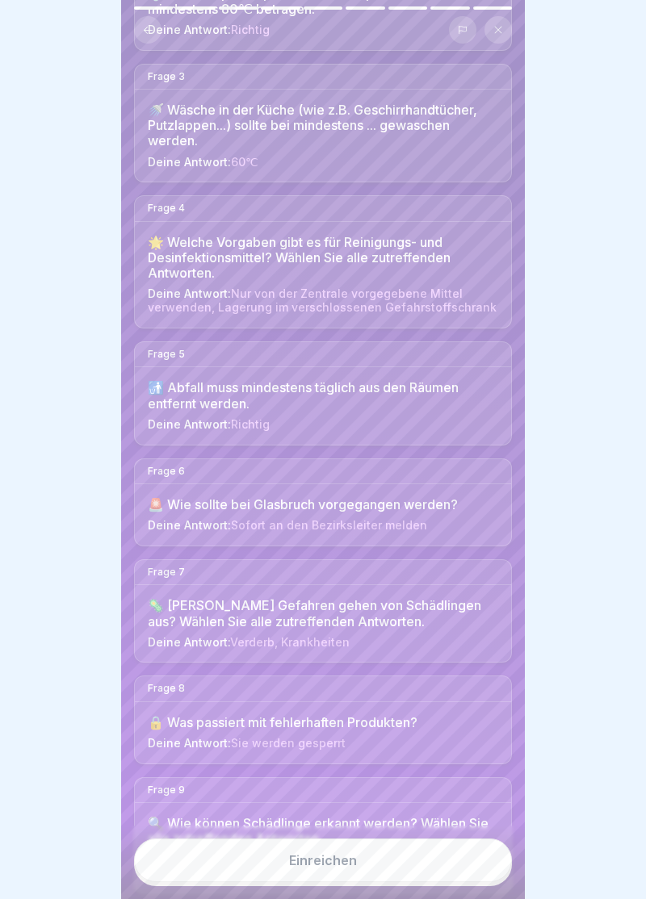
scroll to position [408, 0]
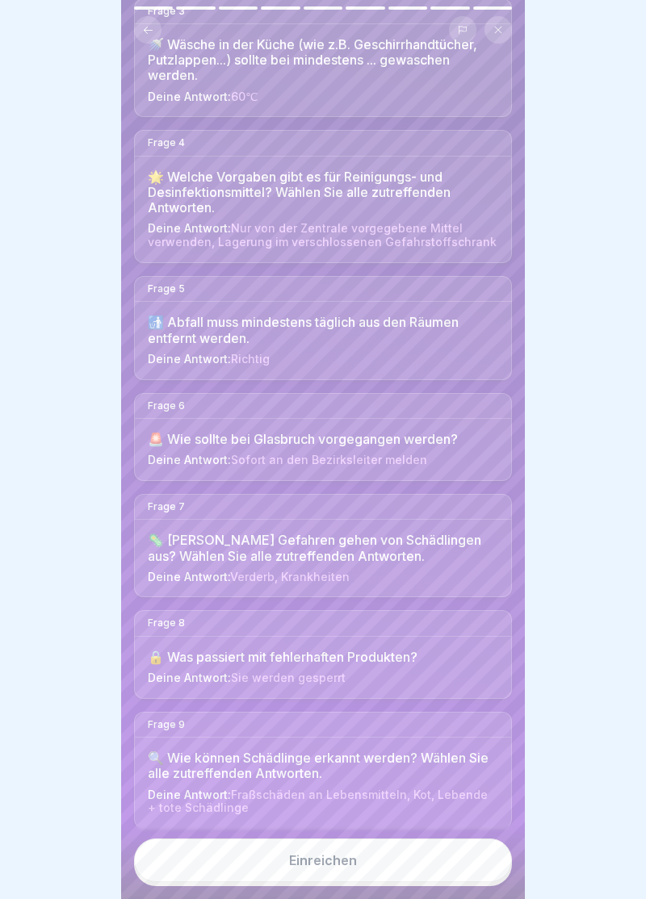
click at [333, 870] on button "Einreichen" at bounding box center [323, 861] width 378 height 44
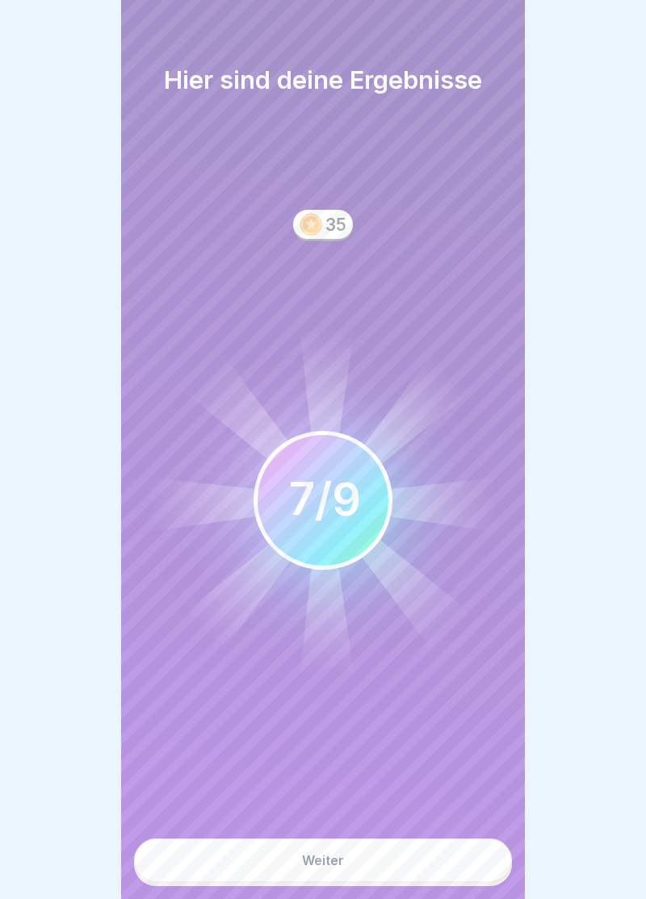
click at [326, 872] on button "Weiter" at bounding box center [323, 861] width 378 height 44
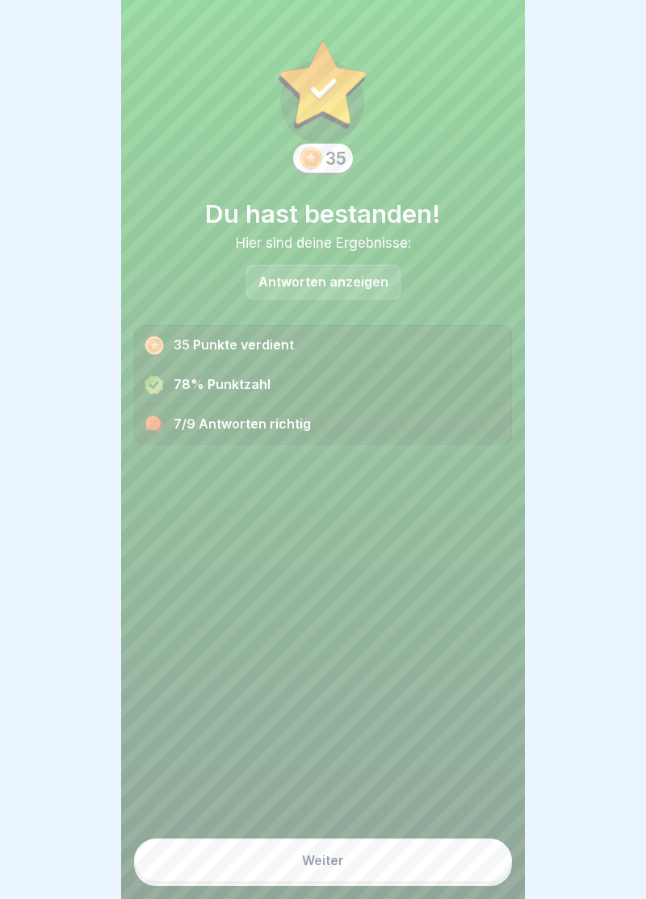
click at [351, 283] on p "Antworten anzeigen" at bounding box center [323, 282] width 130 height 14
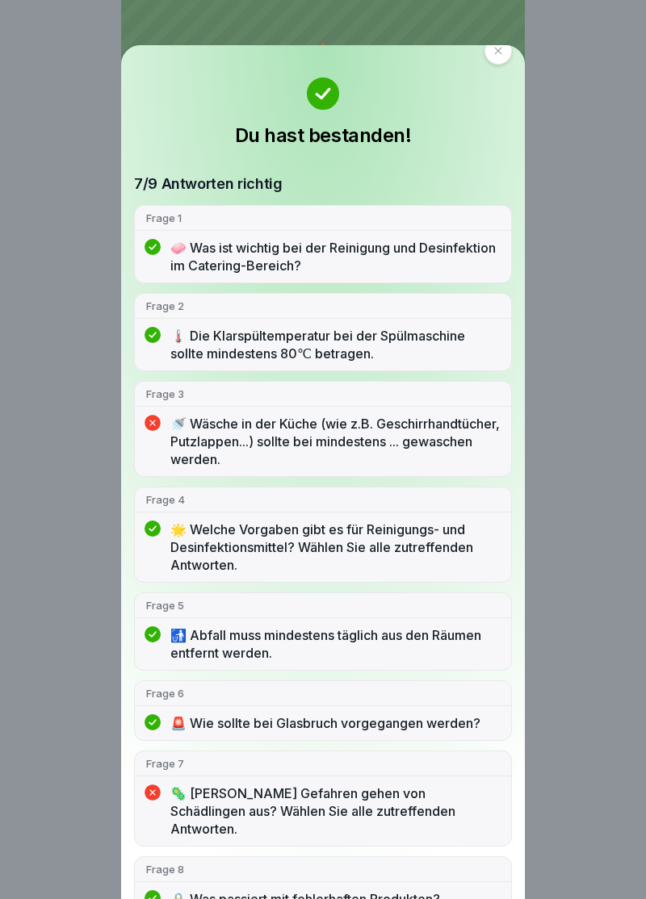
scroll to position [0, 0]
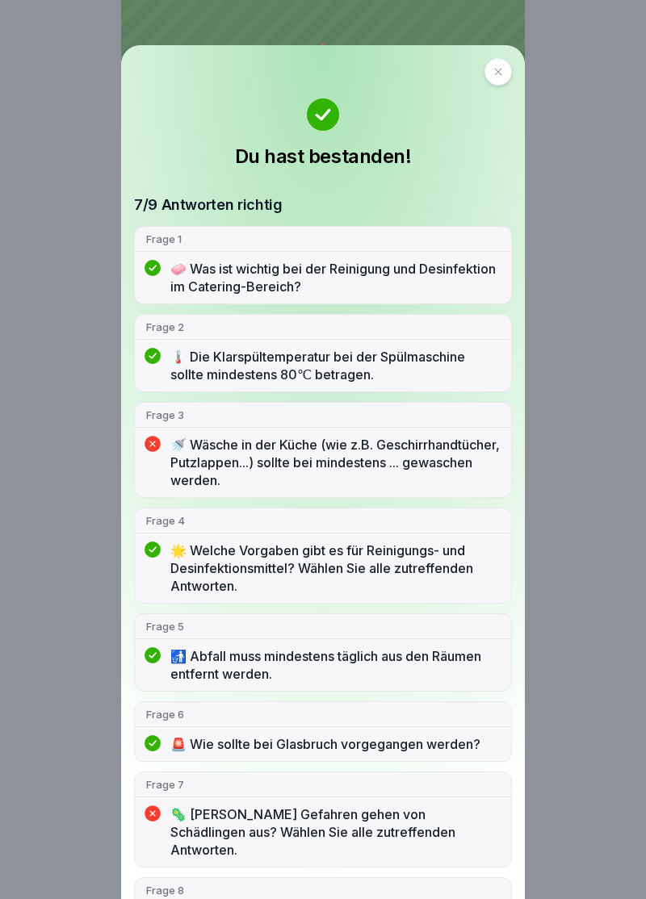
click at [507, 71] on div at bounding box center [497, 71] width 27 height 27
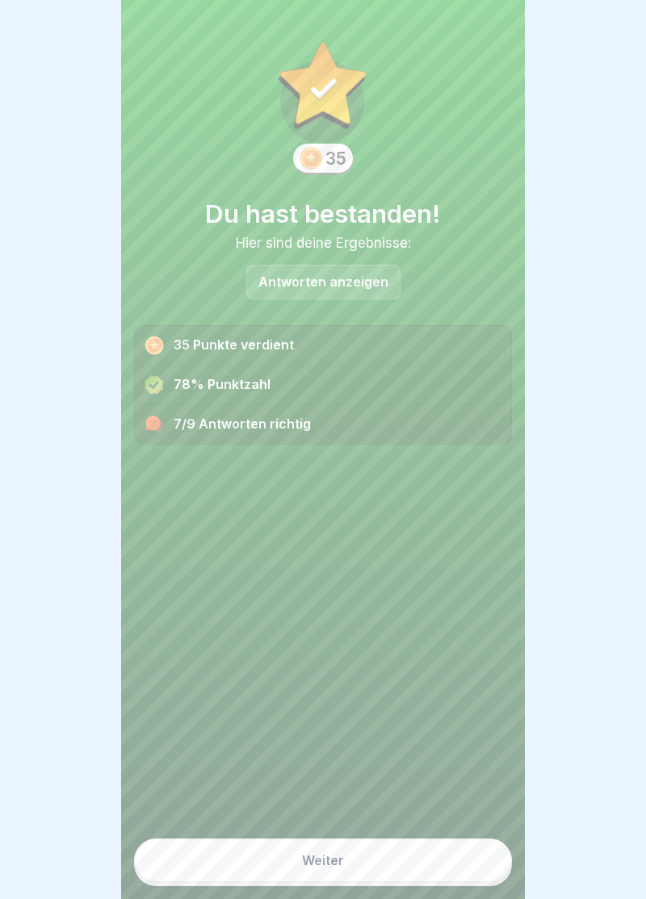
click at [334, 865] on div "Weiter" at bounding box center [323, 860] width 42 height 15
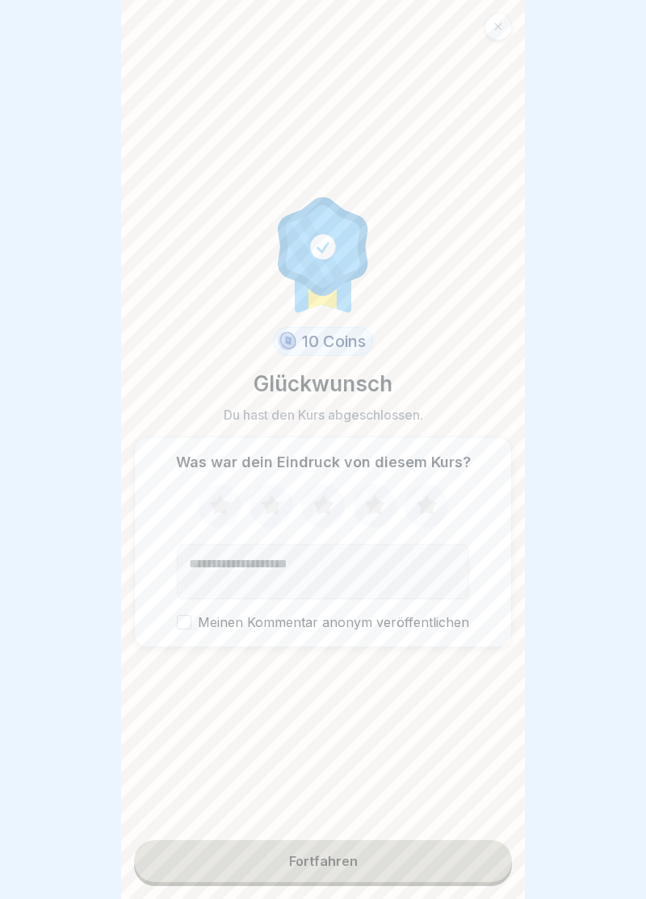
click at [377, 513] on icon at bounding box center [375, 506] width 43 height 42
click at [327, 869] on button "Fortfahren" at bounding box center [323, 861] width 378 height 42
